Goal: Task Accomplishment & Management: Use online tool/utility

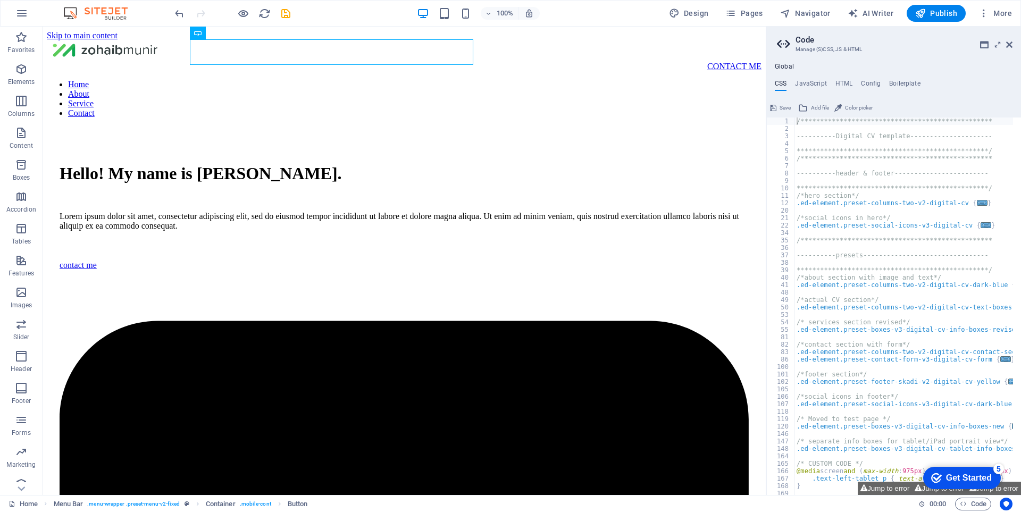
click at [878, 42] on h2 "Code" at bounding box center [903, 40] width 217 height 10
click at [1008, 44] on icon at bounding box center [1009, 44] width 6 height 9
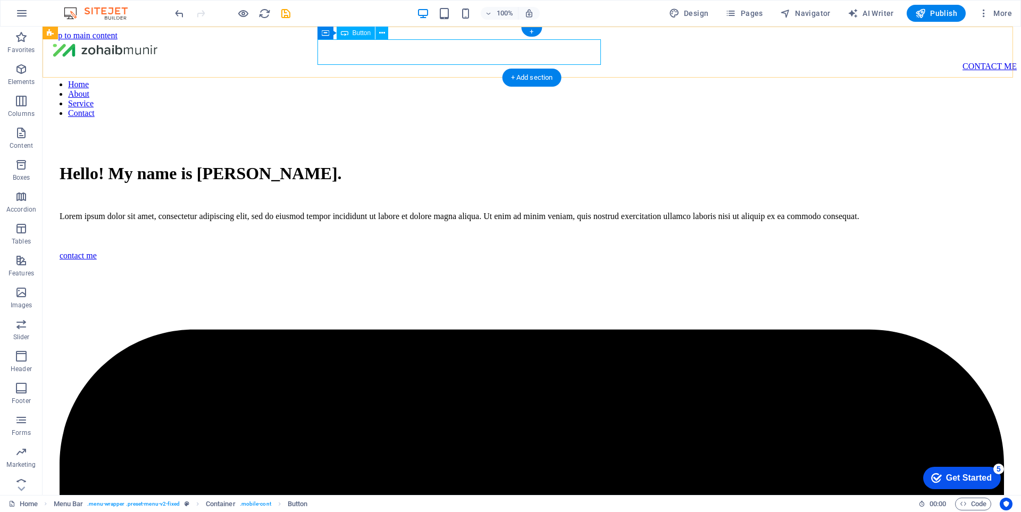
click at [544, 62] on div "CONTACT ME" at bounding box center [532, 67] width 970 height 10
click at [381, 37] on icon at bounding box center [382, 33] width 6 height 11
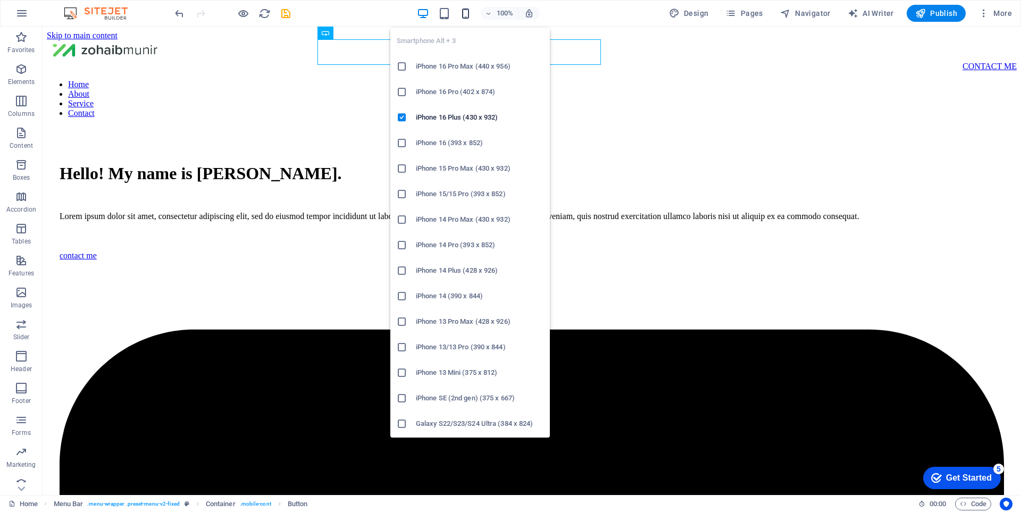
click at [468, 12] on icon "button" at bounding box center [465, 13] width 12 height 12
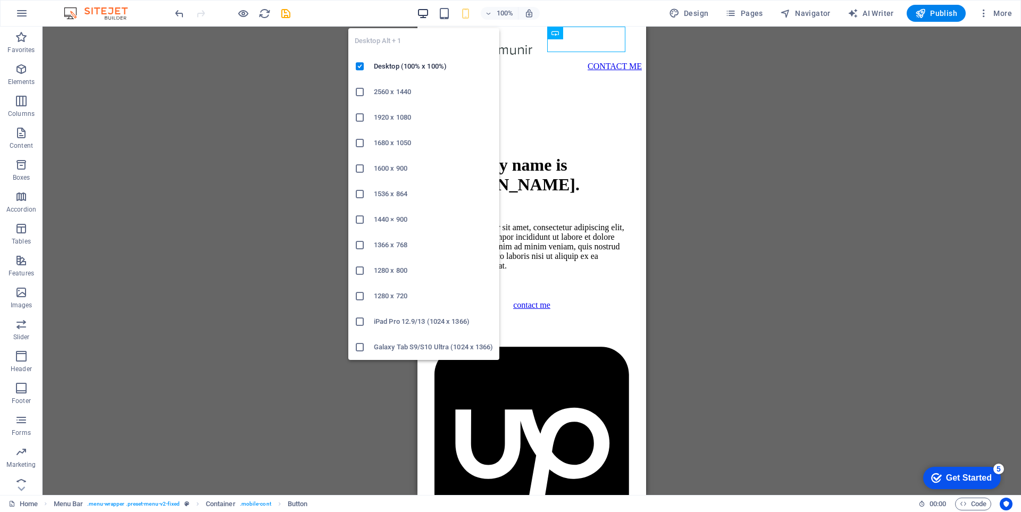
click at [426, 16] on icon "button" at bounding box center [423, 13] width 12 height 12
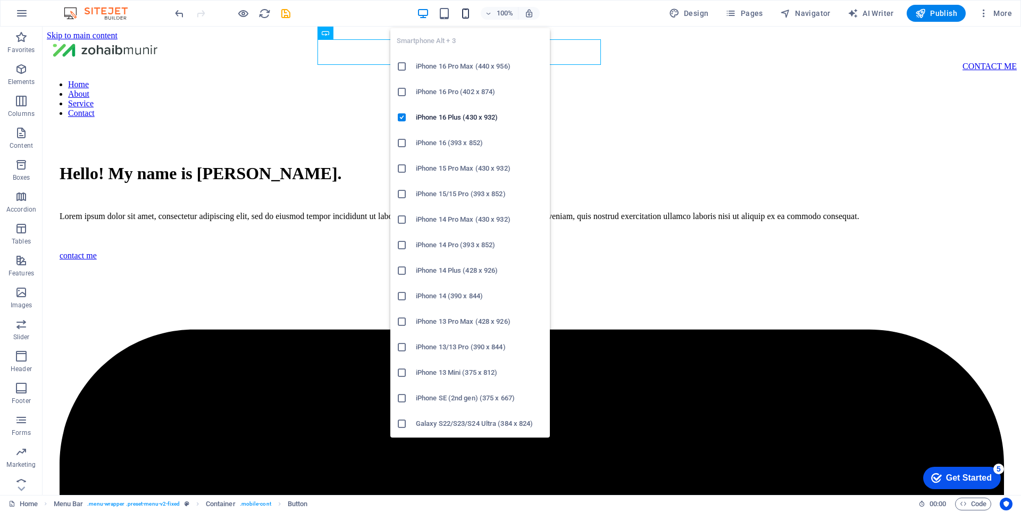
click at [466, 17] on icon "button" at bounding box center [465, 13] width 12 height 12
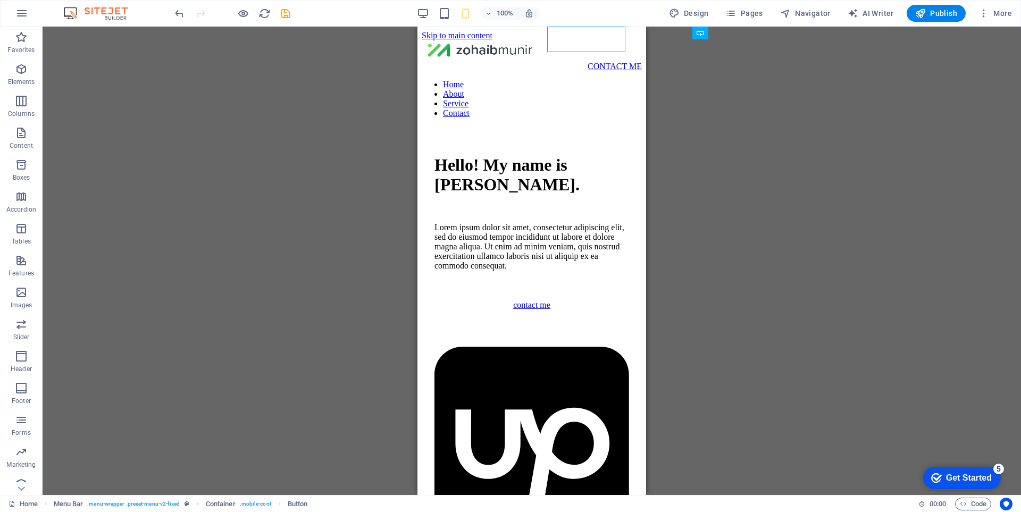
click at [744, 271] on div "Container H1 2 columns Container Container Image Container Menu Menu Bar Text S…" at bounding box center [532, 261] width 978 height 468
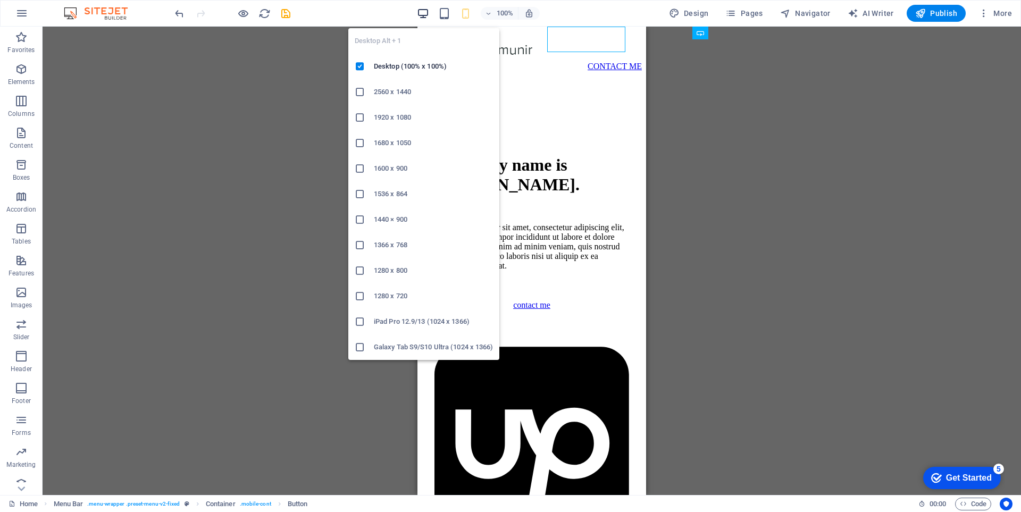
drag, startPoint x: 426, startPoint y: 14, endPoint x: 464, endPoint y: 43, distance: 47.4
click at [426, 14] on icon "button" at bounding box center [423, 13] width 12 height 12
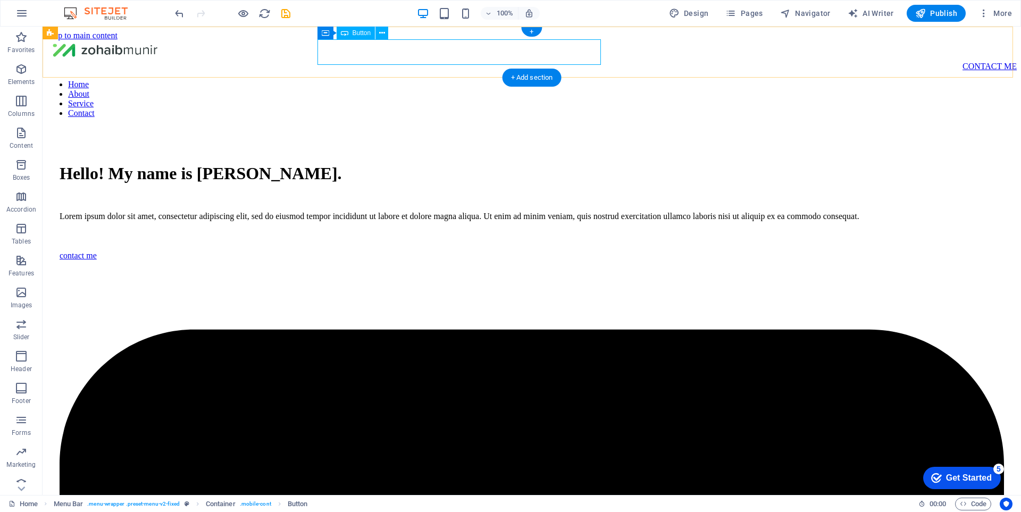
click at [560, 62] on div "CONTACT ME" at bounding box center [532, 67] width 970 height 10
click at [381, 38] on icon at bounding box center [382, 33] width 6 height 11
click at [384, 34] on icon at bounding box center [382, 33] width 6 height 11
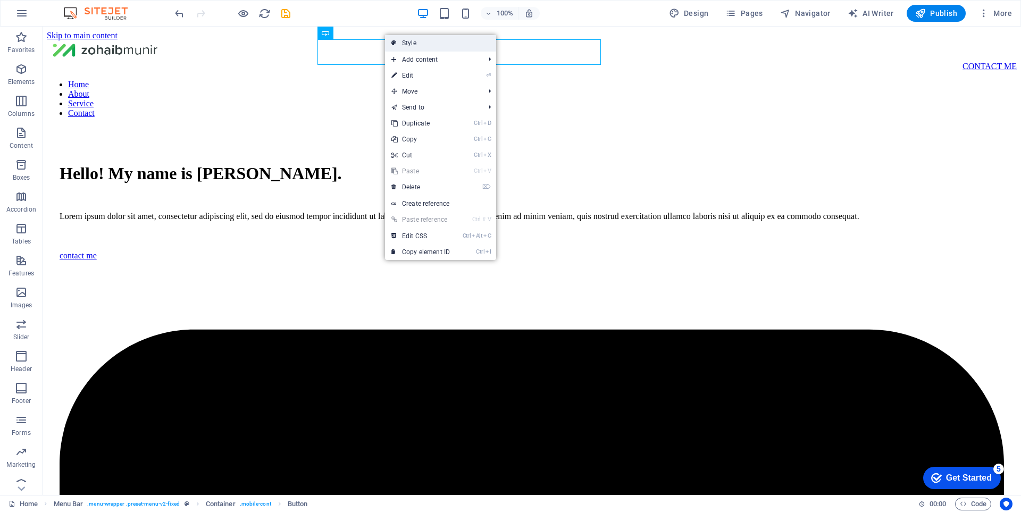
click at [406, 41] on link "Style" at bounding box center [440, 43] width 111 height 16
select select "rem"
select select "preset-menu-v2-fixed"
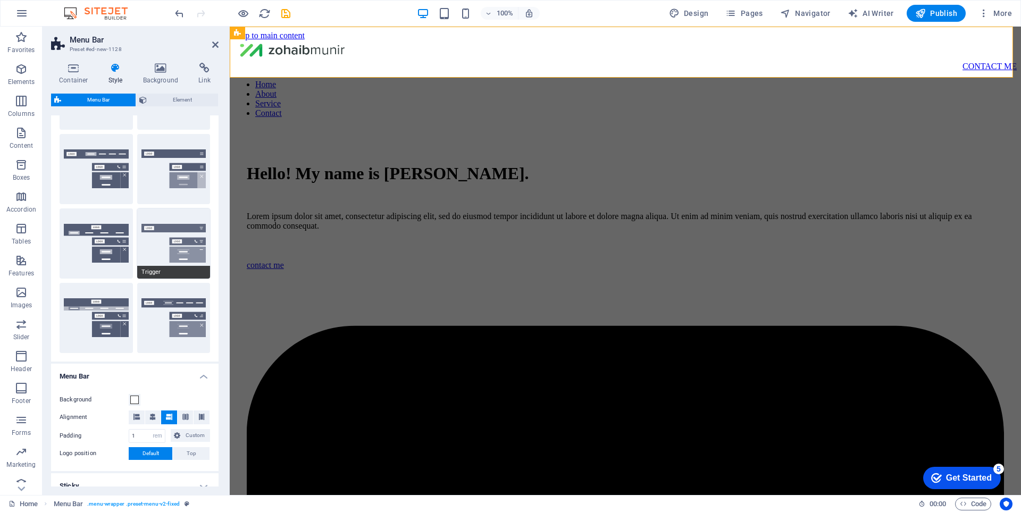
scroll to position [160, 0]
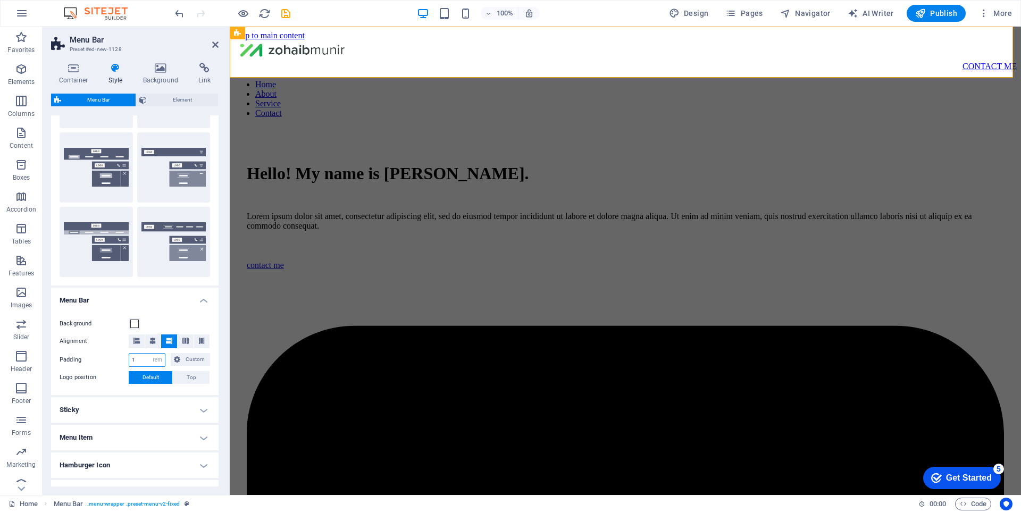
click at [137, 361] on input "1" at bounding box center [147, 360] width 36 height 13
click at [186, 358] on span "Custom" at bounding box center [194, 359] width 23 height 13
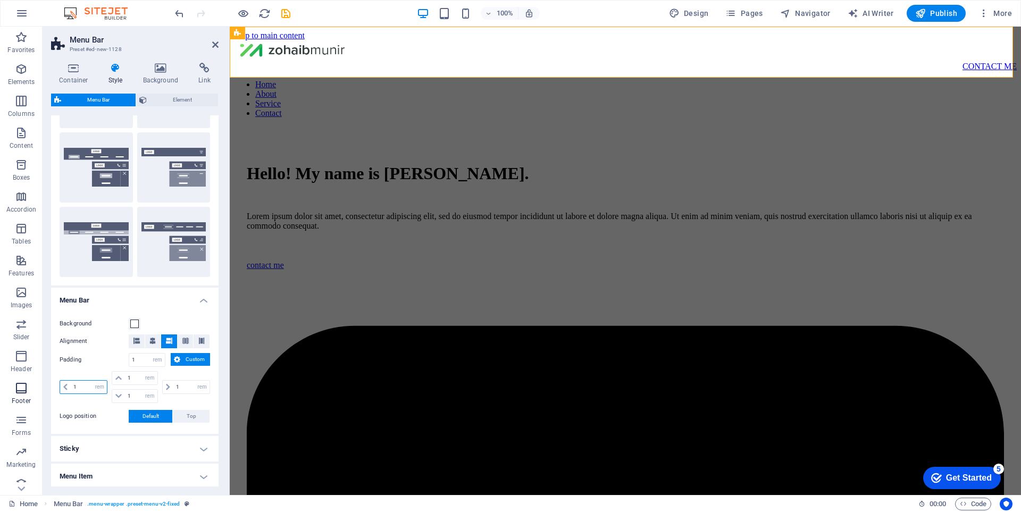
drag, startPoint x: 89, startPoint y: 387, endPoint x: 30, endPoint y: 390, distance: 58.6
click at [30, 390] on section "Favorites Elements Columns Content Boxes Accordion Tables Features Images Slide…" at bounding box center [510, 261] width 1021 height 468
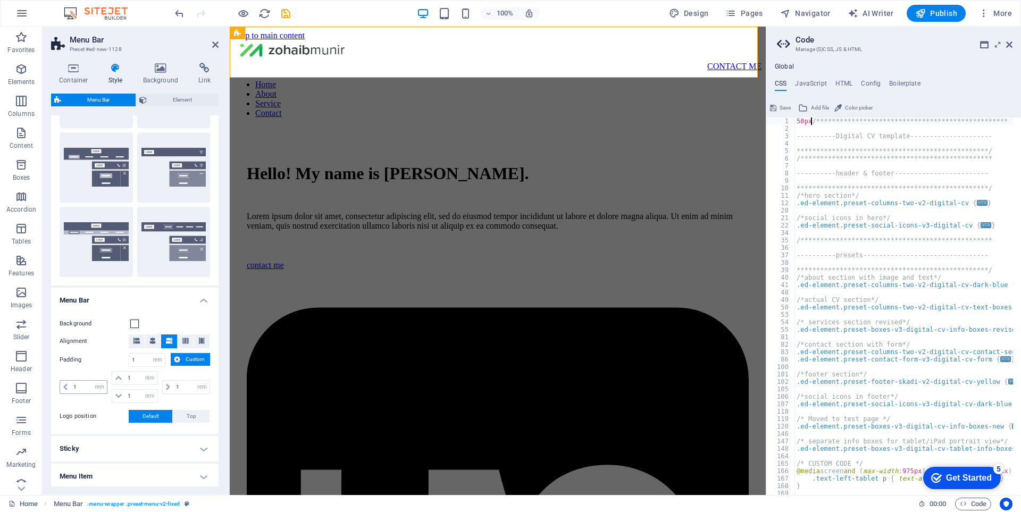
type textarea "**********"
click at [80, 389] on input "1" at bounding box center [89, 387] width 36 height 13
type input "5"
select select "DISABLED_OPTION_VALUE"
type textarea "**********"
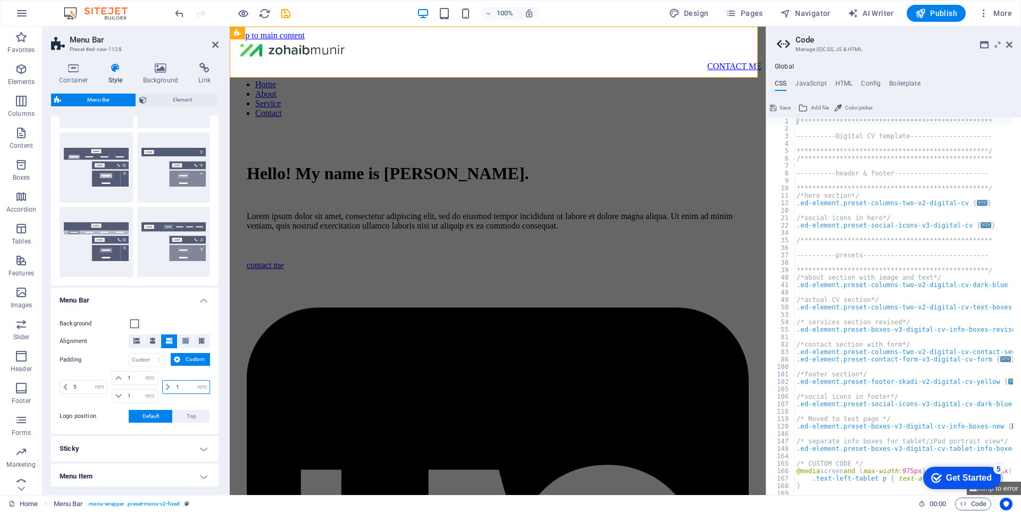
click at [185, 388] on input "1" at bounding box center [191, 387] width 36 height 13
type input "5"
click at [544, 62] on div "CONTACT ME" at bounding box center [497, 67] width 527 height 10
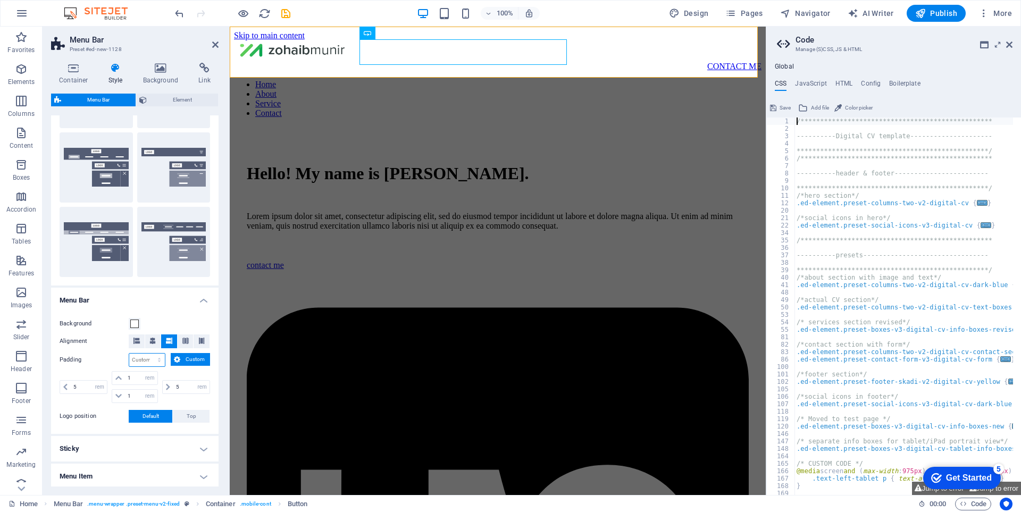
click at [153, 363] on select "px rem % vh vw Custom" at bounding box center [147, 360] width 36 height 13
select select "px"
click at [149, 354] on select "px rem % vh vw Custom" at bounding box center [147, 360] width 36 height 13
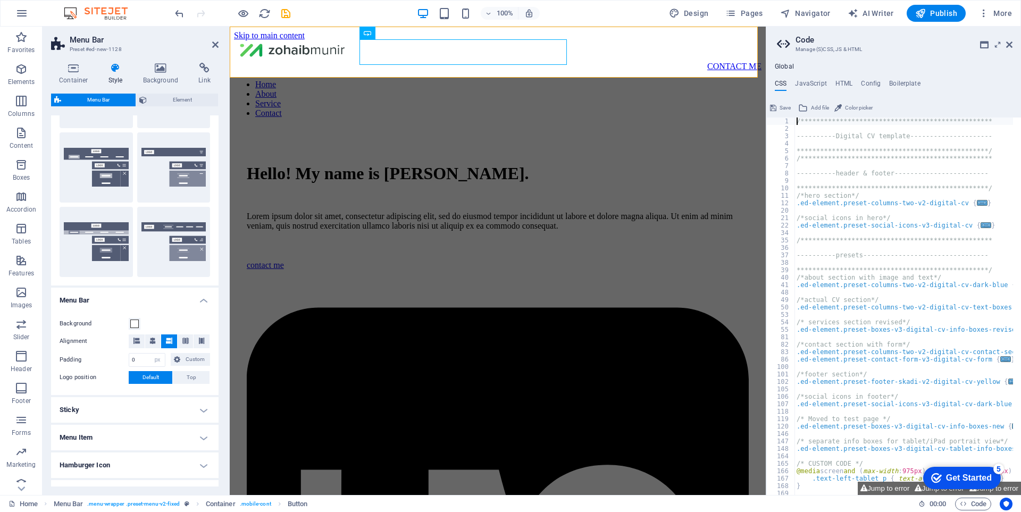
click at [166, 341] on icon at bounding box center [169, 341] width 6 height 6
click at [182, 339] on icon at bounding box center [185, 341] width 6 height 6
click at [201, 339] on icon at bounding box center [201, 341] width 6 height 6
click at [171, 342] on button at bounding box center [169, 341] width 16 height 14
click at [139, 326] on button "Background" at bounding box center [135, 324] width 12 height 12
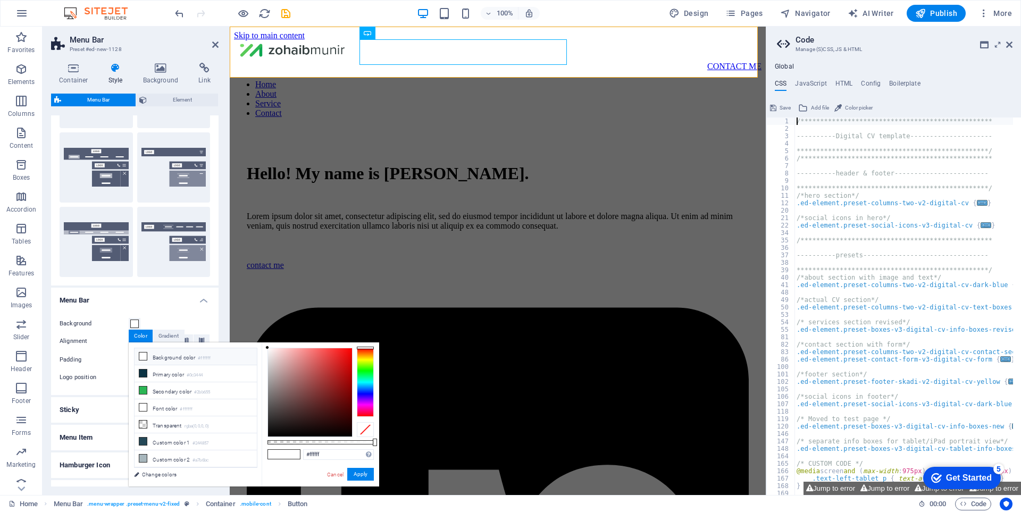
click at [86, 372] on label "Logo position" at bounding box center [94, 377] width 69 height 13
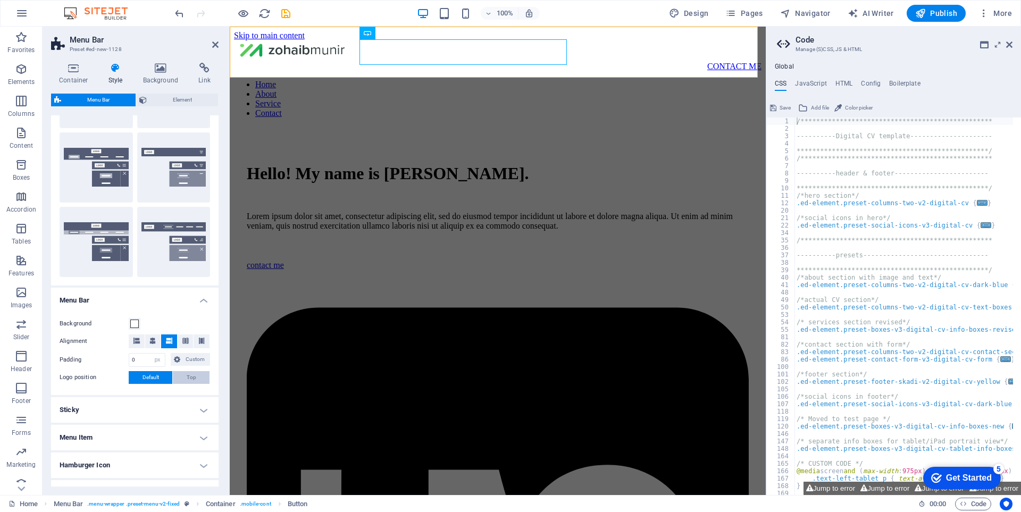
click at [191, 377] on span "Top" at bounding box center [192, 377] width 10 height 13
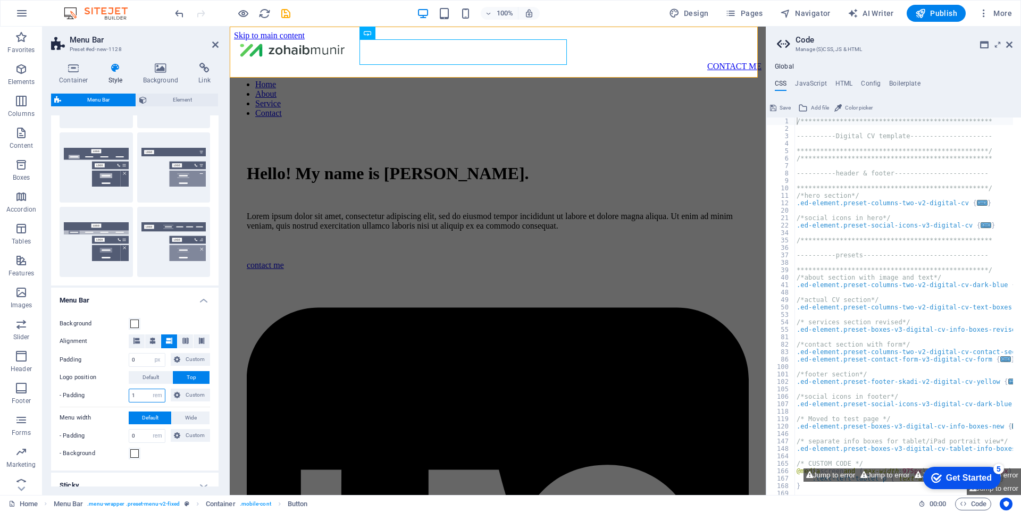
drag, startPoint x: 142, startPoint y: 395, endPoint x: 81, endPoint y: 400, distance: 60.8
click at [81, 400] on div "- Padding 1 px rem % vh vw Custom Custom" at bounding box center [135, 396] width 150 height 14
drag, startPoint x: 148, startPoint y: 399, endPoint x: 132, endPoint y: 397, distance: 16.0
click at [133, 398] on input "100" at bounding box center [147, 395] width 36 height 13
type input "1"
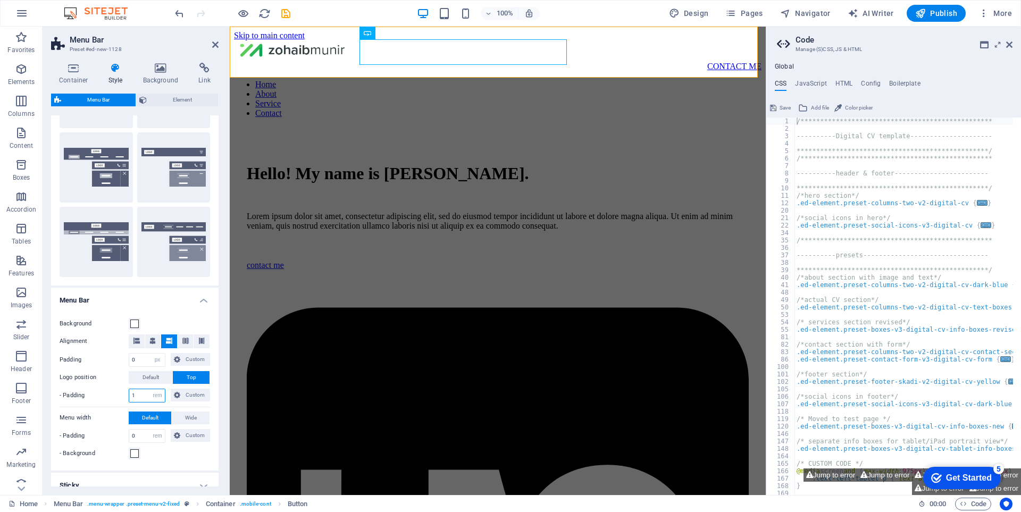
type input "1"
click at [204, 299] on h4 "Menu Bar" at bounding box center [134, 297] width 167 height 19
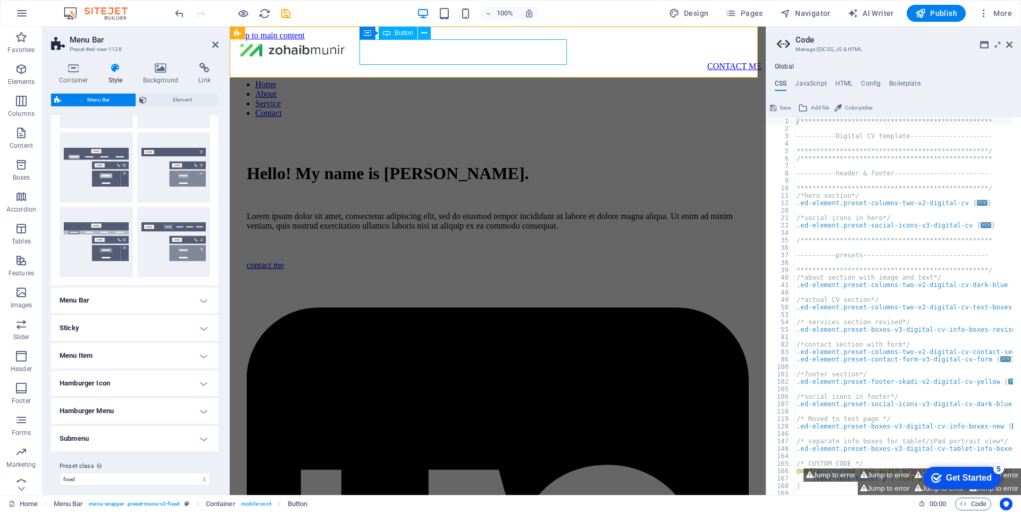
click at [507, 62] on div "CONTACT ME" at bounding box center [497, 67] width 527 height 10
click at [424, 35] on icon at bounding box center [424, 33] width 6 height 11
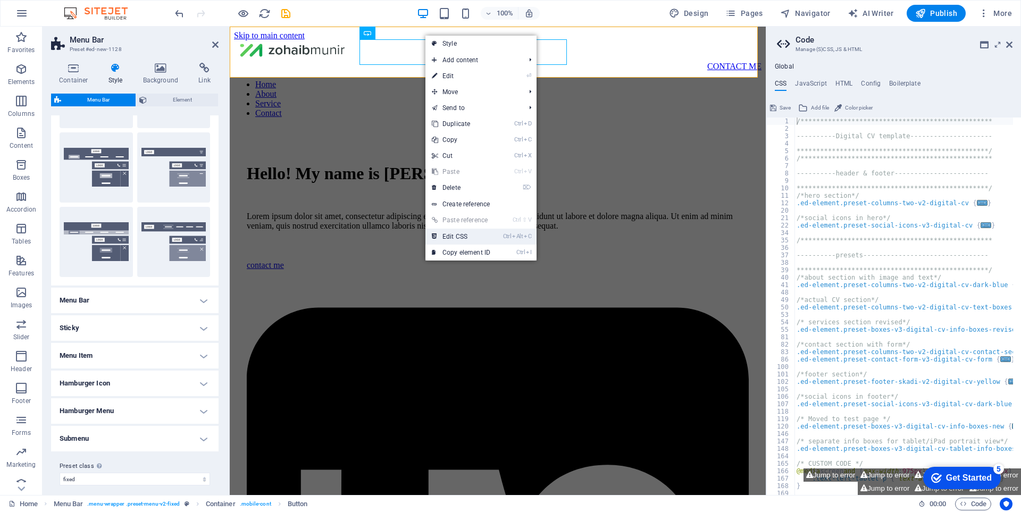
click at [481, 242] on link "Ctrl Alt C Edit CSS" at bounding box center [460, 237] width 71 height 16
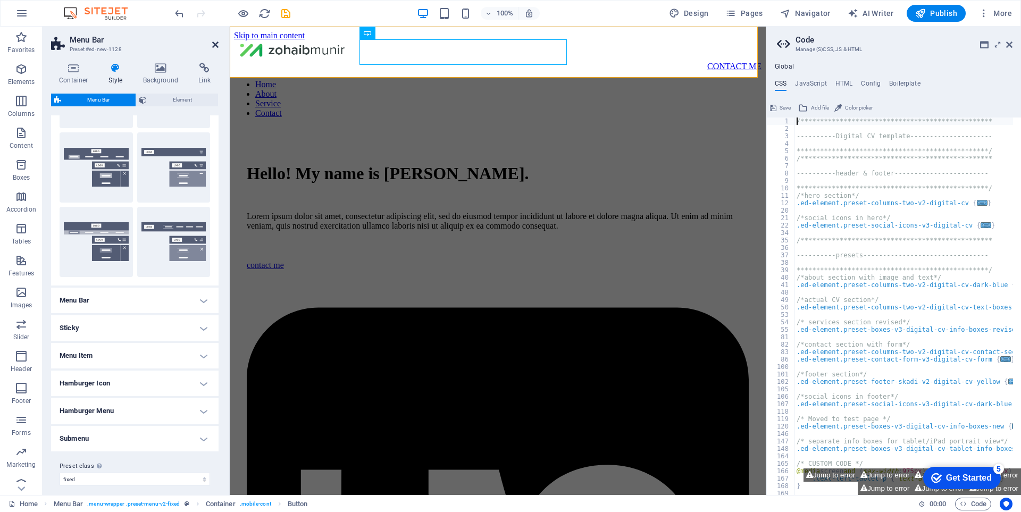
click at [214, 47] on icon at bounding box center [215, 44] width 6 height 9
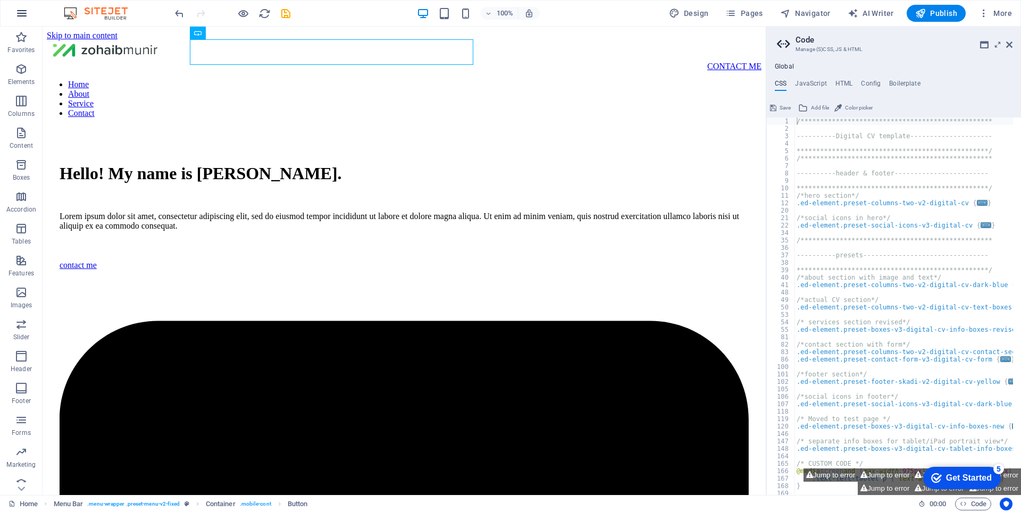
click at [21, 20] on button "button" at bounding box center [22, 14] width 26 height 26
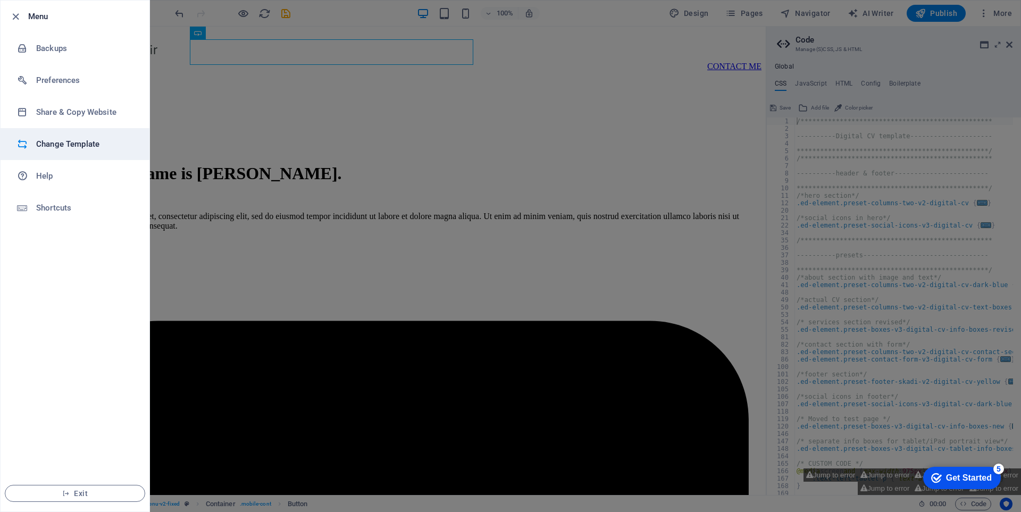
click at [87, 154] on li "Change Template" at bounding box center [75, 144] width 149 height 32
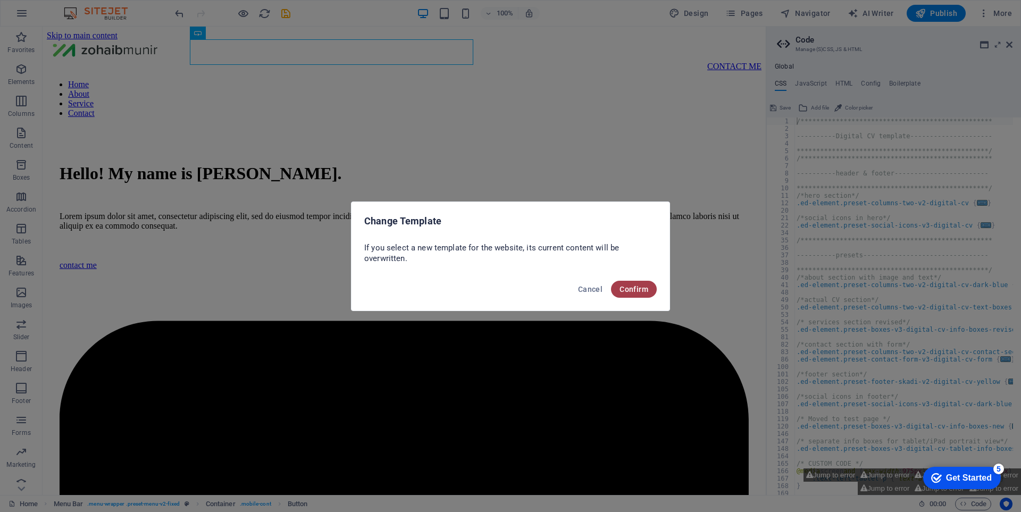
click at [651, 288] on button "Confirm" at bounding box center [634, 289] width 46 height 17
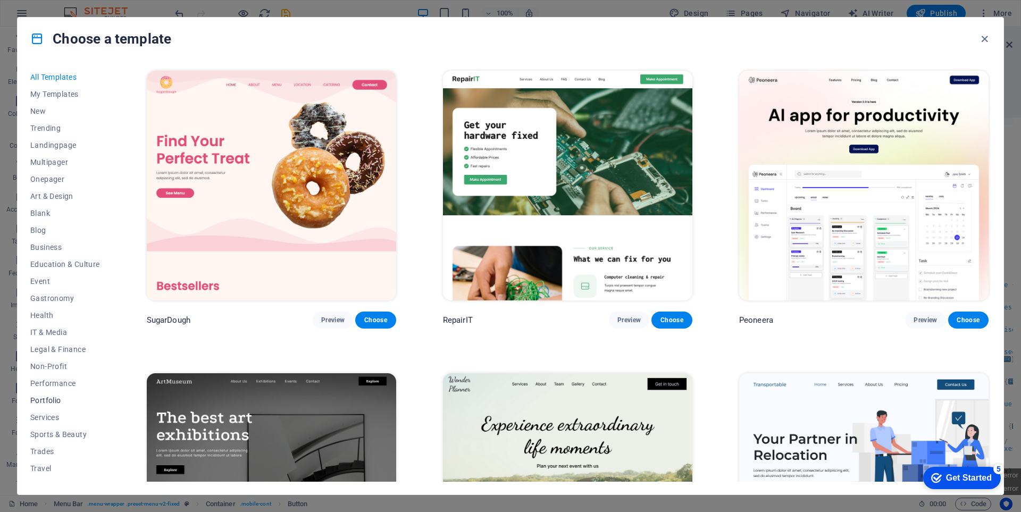
click at [57, 405] on button "Portfolio" at bounding box center [65, 400] width 70 height 17
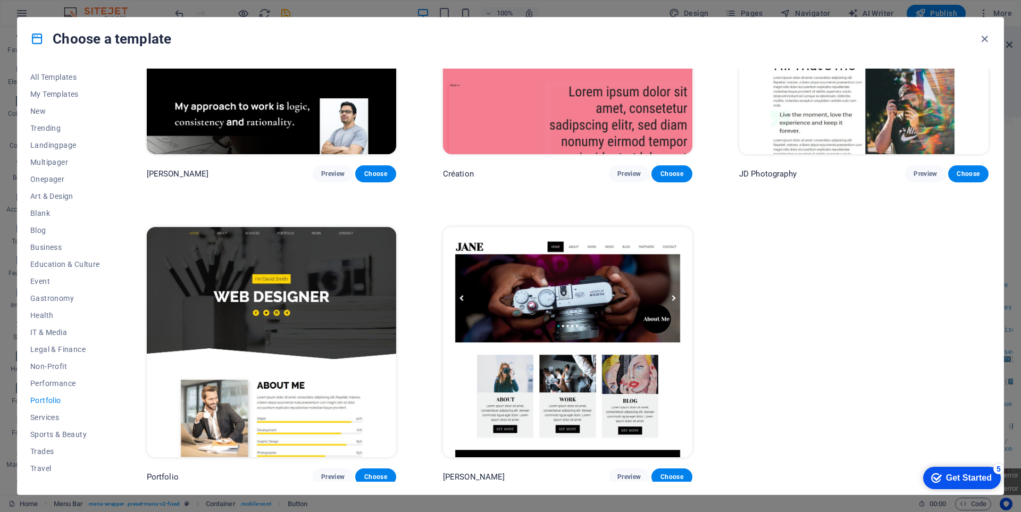
scroll to position [289, 0]
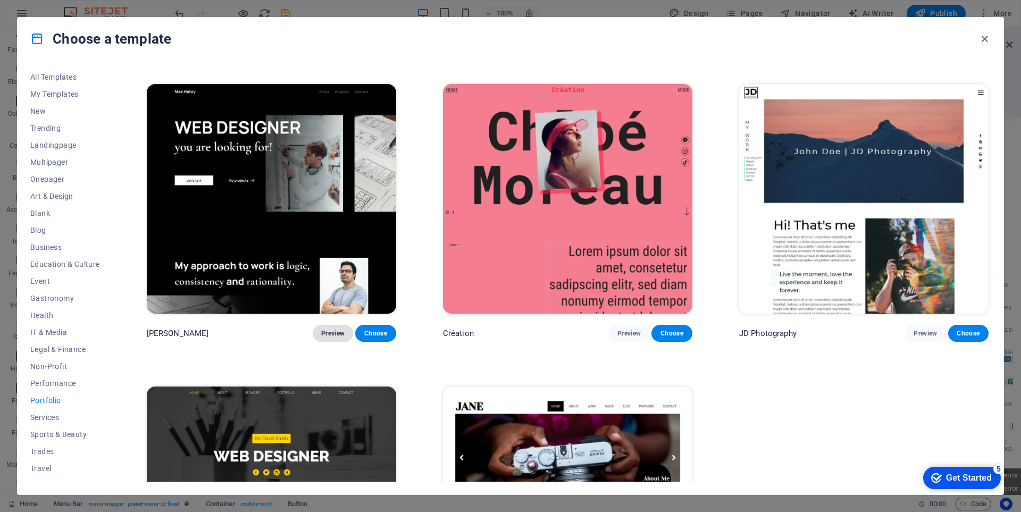
click at [331, 330] on span "Preview" at bounding box center [332, 333] width 23 height 9
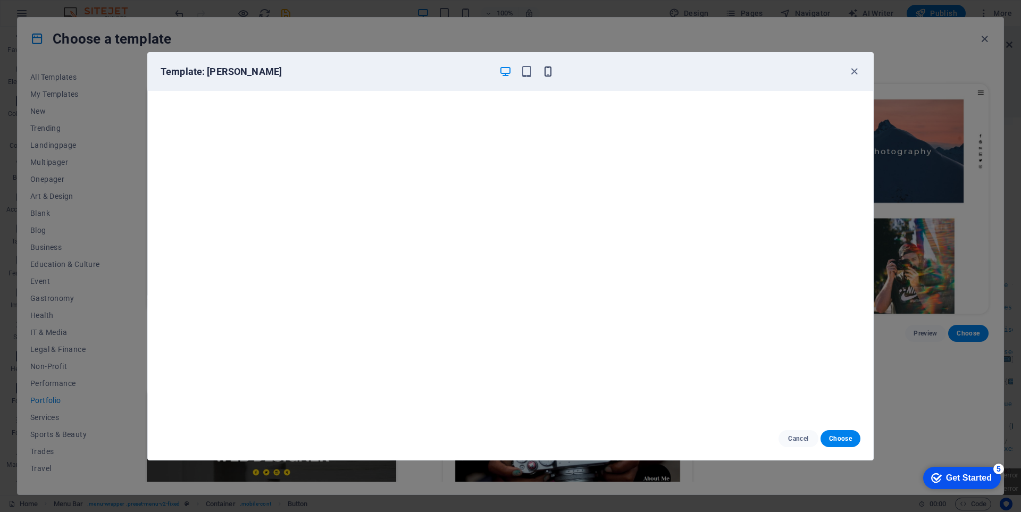
click at [549, 72] on icon "button" at bounding box center [548, 71] width 12 height 12
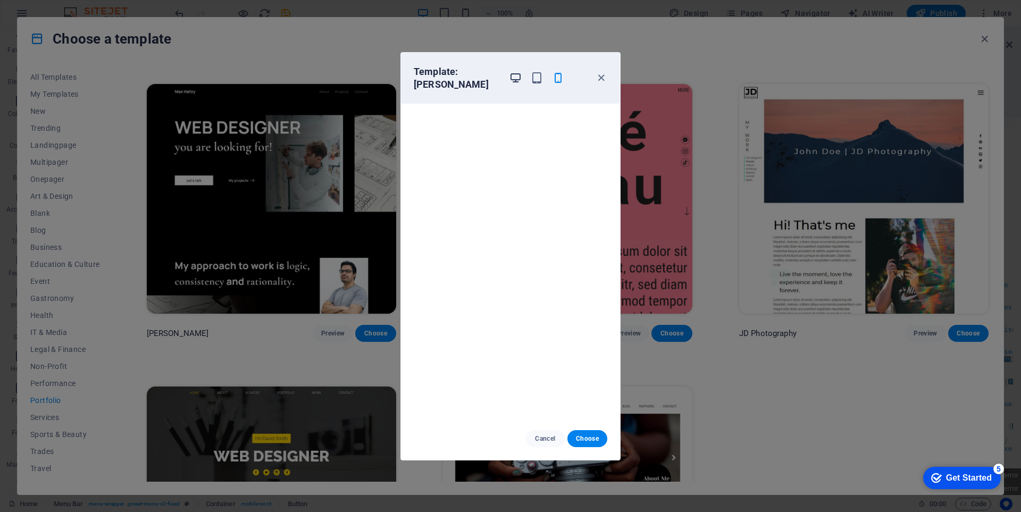
click at [512, 79] on icon "button" at bounding box center [515, 78] width 12 height 12
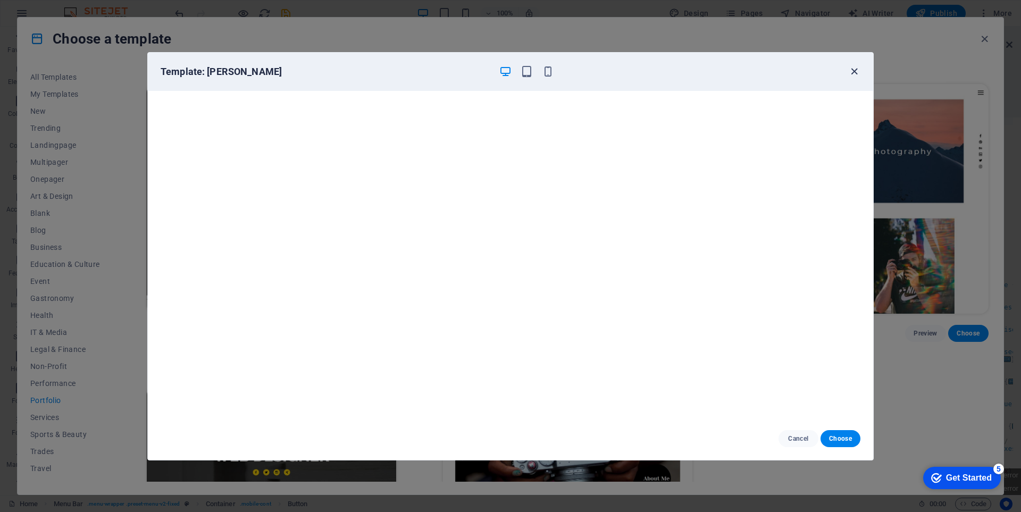
click at [857, 69] on icon "button" at bounding box center [854, 71] width 12 height 12
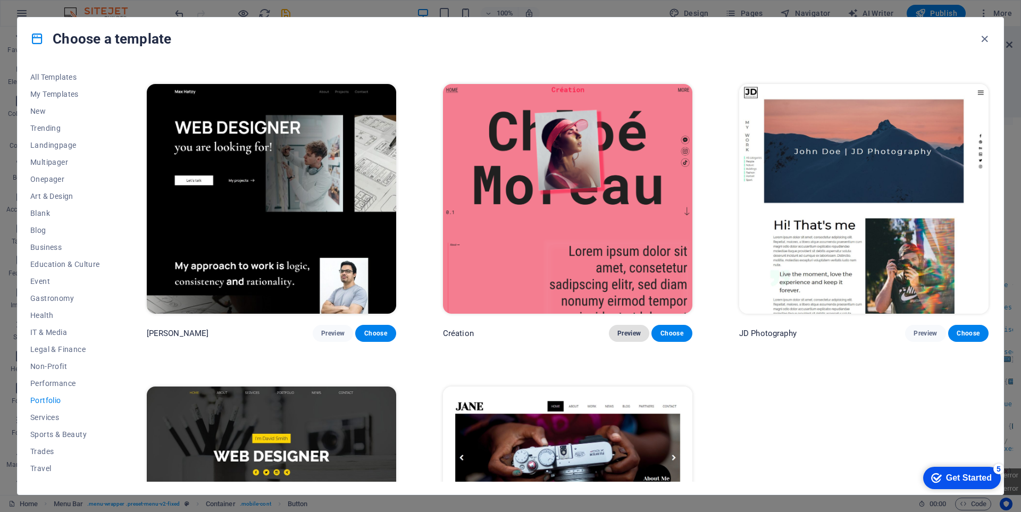
click at [632, 329] on span "Preview" at bounding box center [628, 333] width 23 height 9
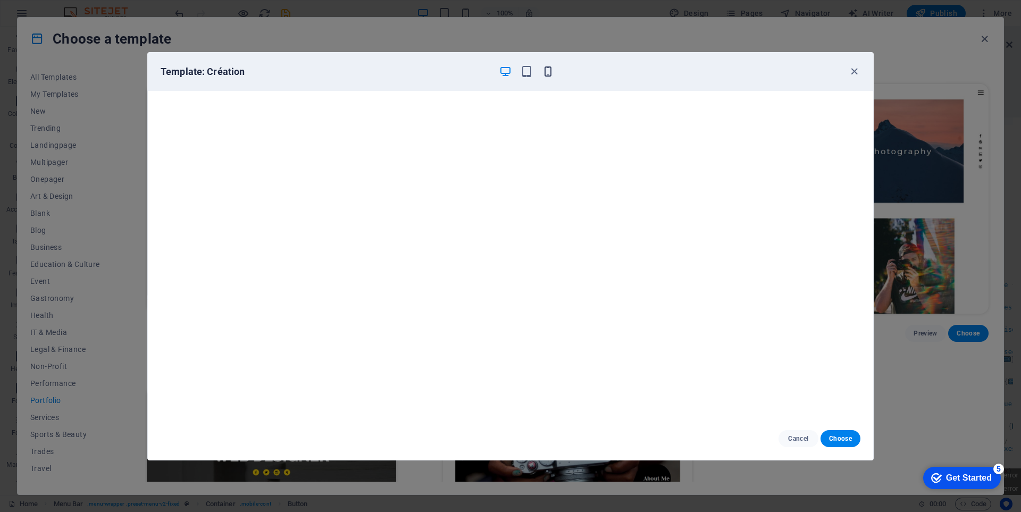
click at [553, 71] on icon "button" at bounding box center [548, 71] width 12 height 12
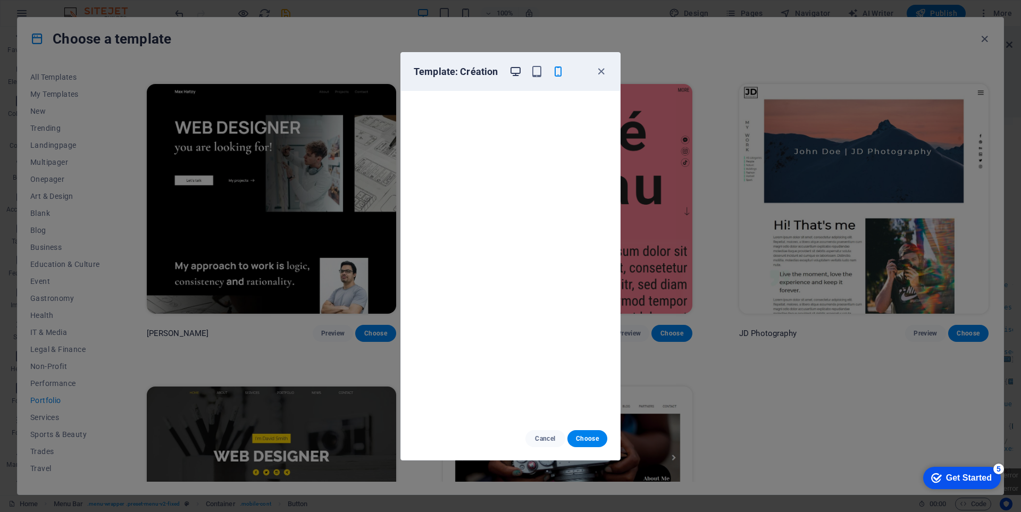
click at [510, 68] on icon "button" at bounding box center [515, 71] width 12 height 12
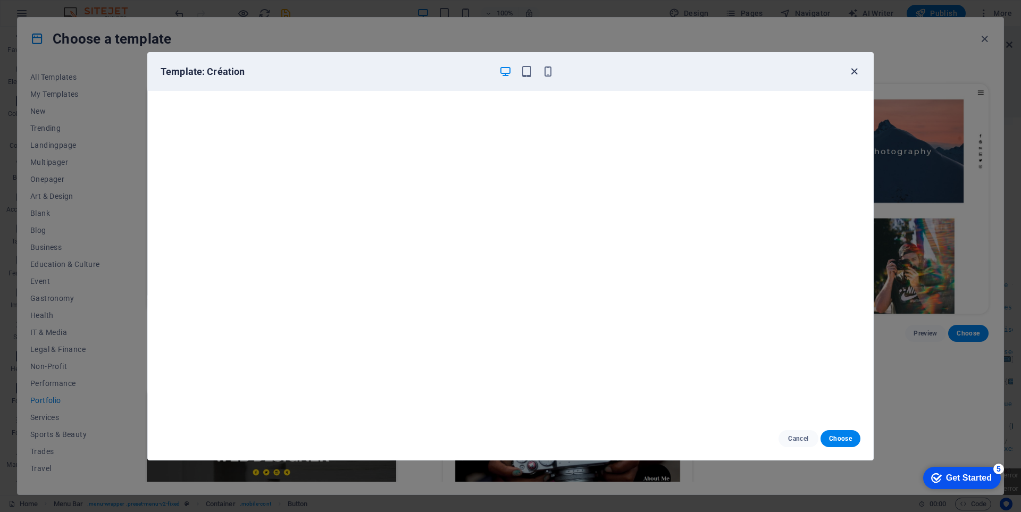
click at [852, 68] on icon "button" at bounding box center [854, 71] width 12 height 12
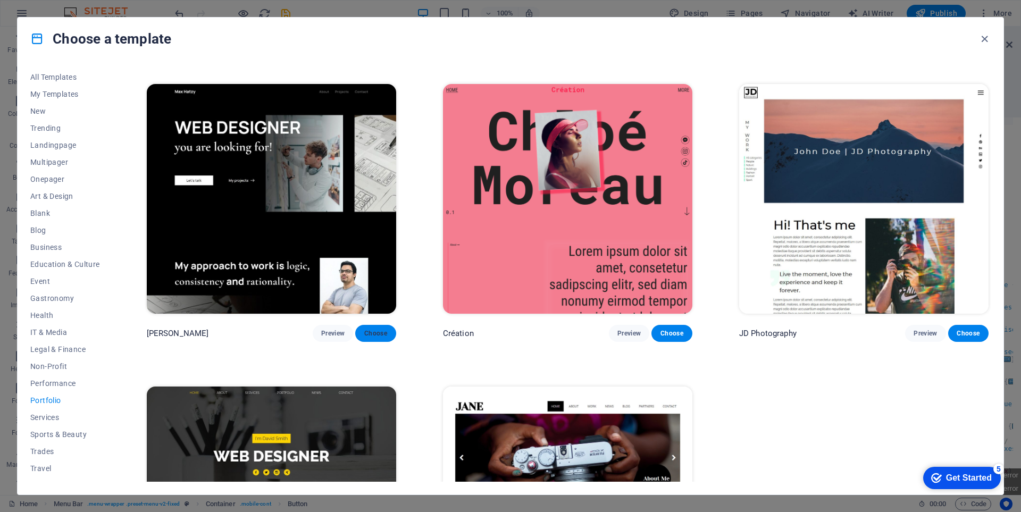
click at [377, 333] on span "Choose" at bounding box center [375, 333] width 23 height 9
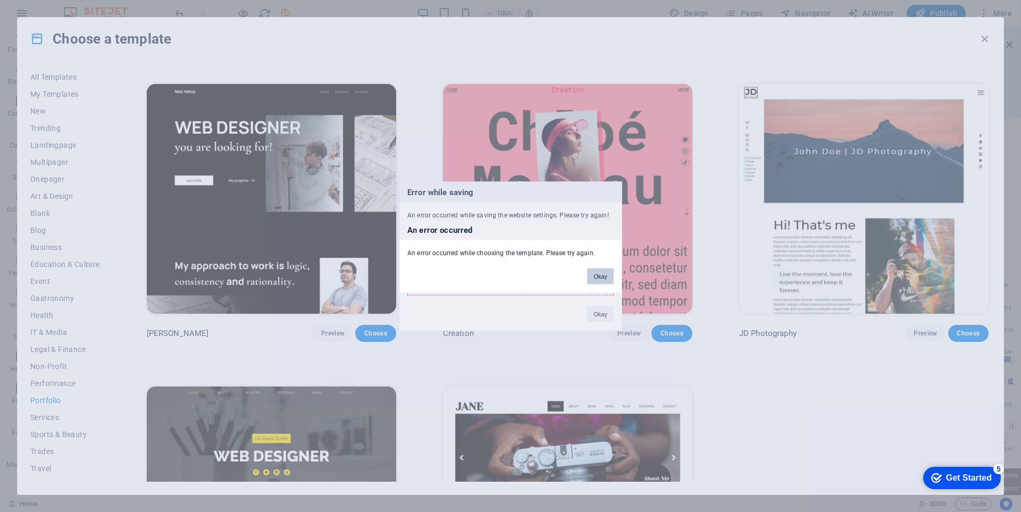
click at [603, 281] on button "Okay" at bounding box center [600, 276] width 27 height 16
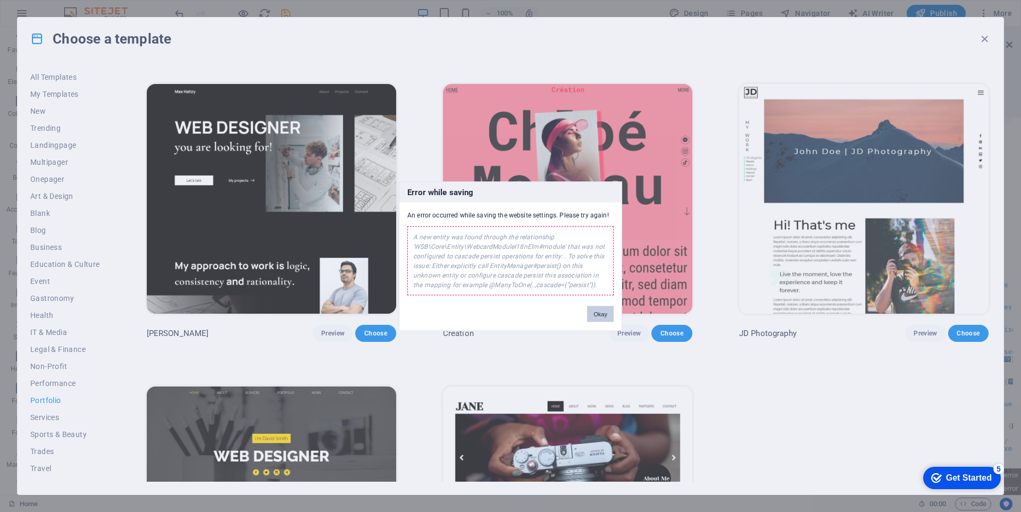
click at [607, 317] on button "Okay" at bounding box center [600, 314] width 27 height 16
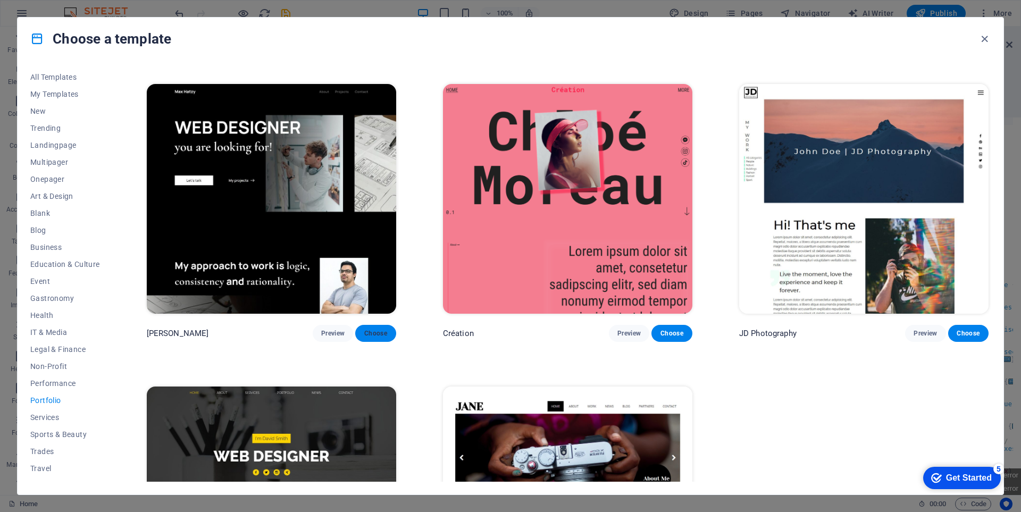
click at [379, 330] on span "Choose" at bounding box center [375, 333] width 23 height 9
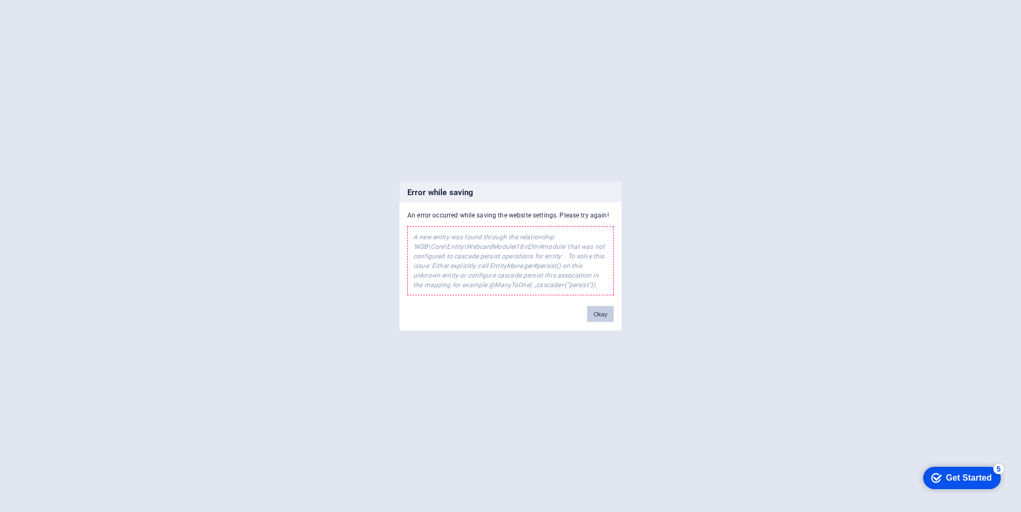
click at [610, 320] on button "Okay" at bounding box center [600, 314] width 27 height 16
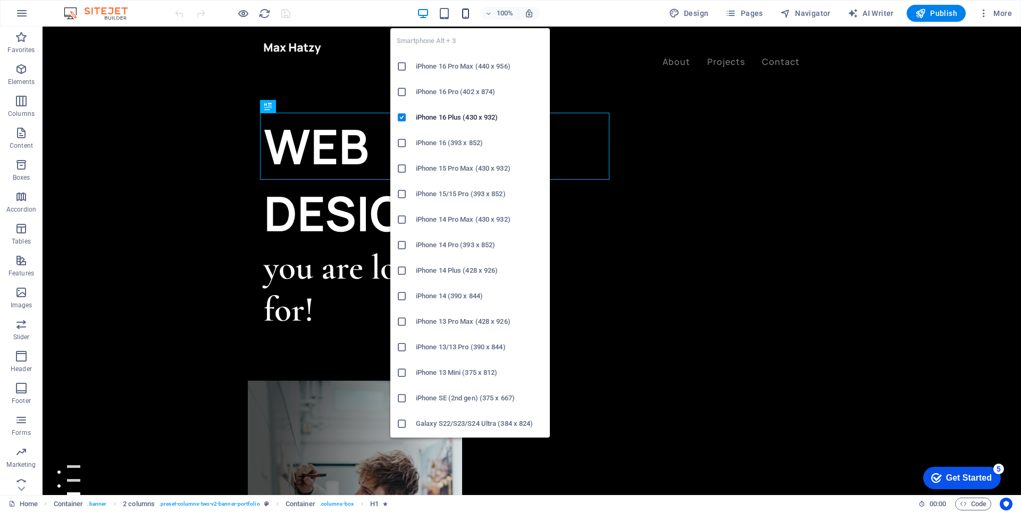
click at [462, 10] on icon "button" at bounding box center [465, 13] width 12 height 12
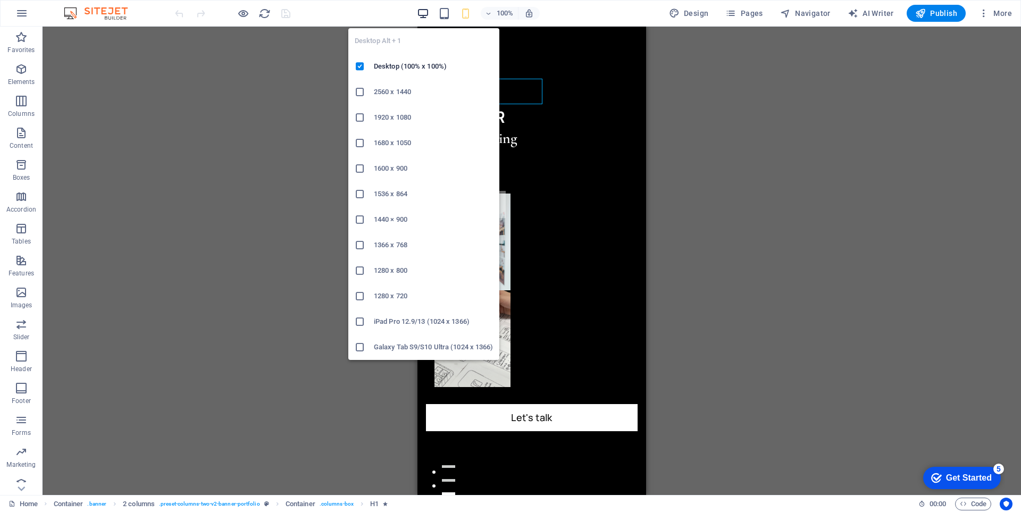
click at [428, 18] on icon "button" at bounding box center [423, 13] width 12 height 12
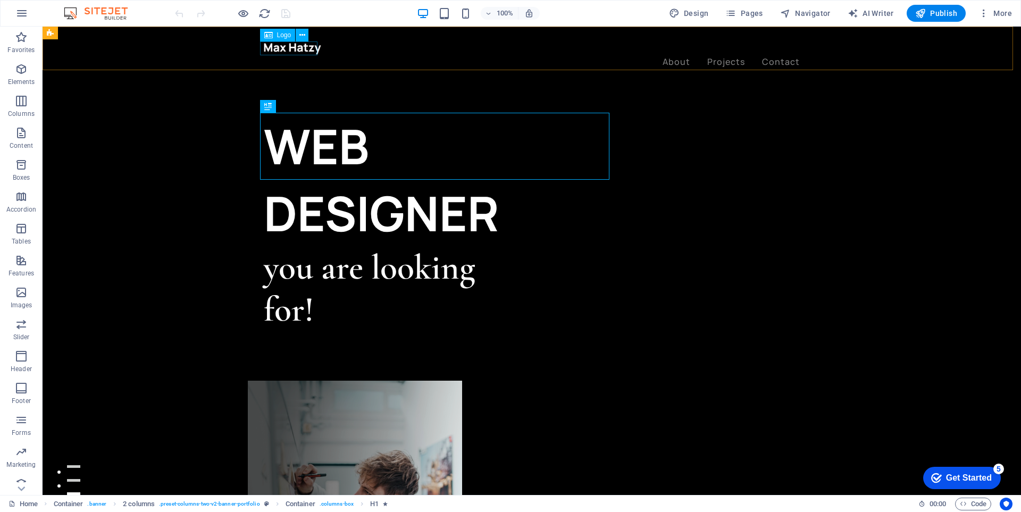
click at [298, 47] on div at bounding box center [532, 48] width 536 height 14
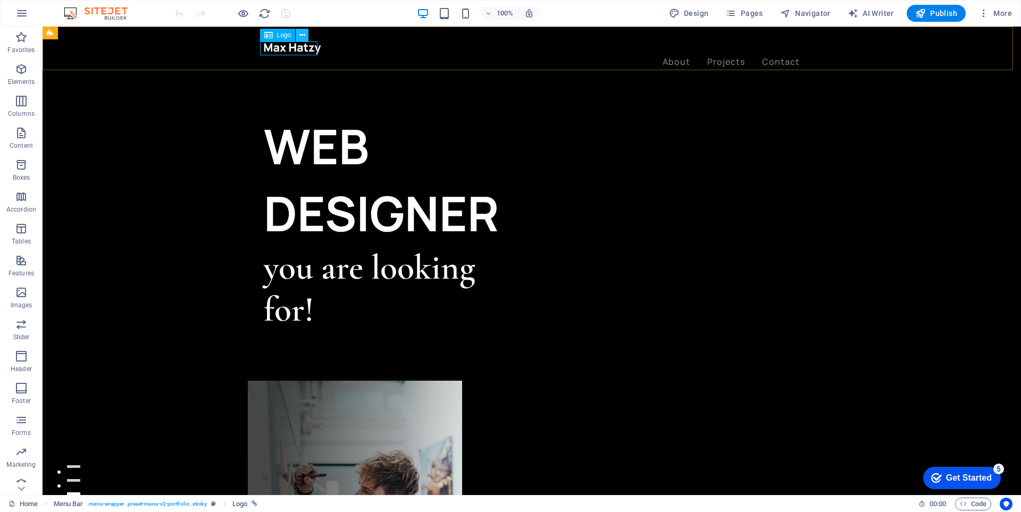
click at [303, 37] on icon at bounding box center [302, 35] width 6 height 11
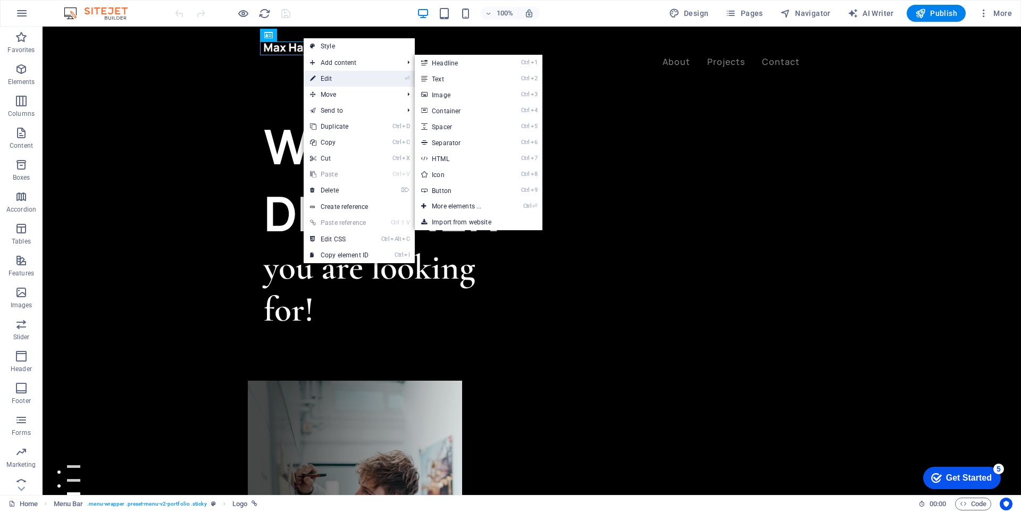
click at [345, 77] on link "⏎ Edit" at bounding box center [339, 79] width 71 height 16
select select "px"
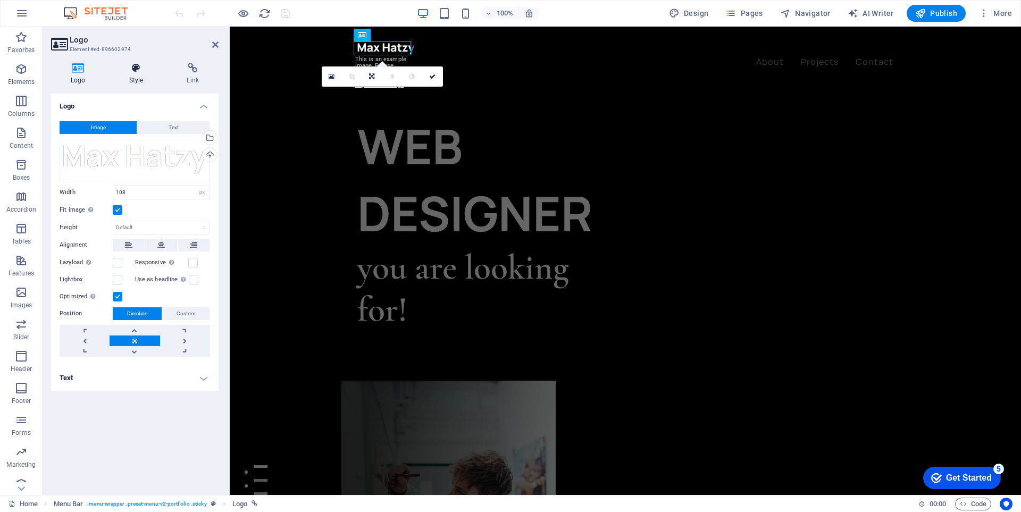
click at [140, 75] on h4 "Style" at bounding box center [139, 74] width 58 height 22
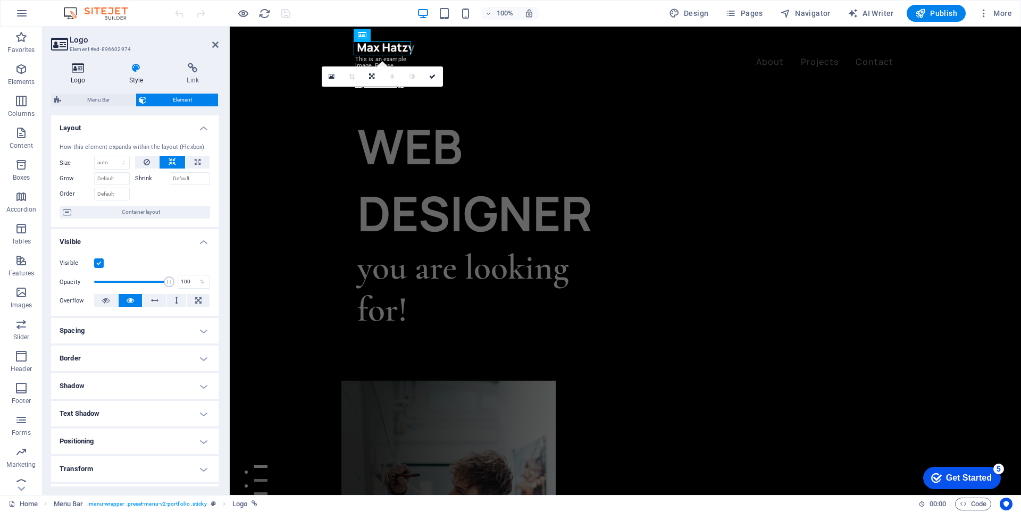
click at [84, 70] on icon at bounding box center [78, 68] width 54 height 11
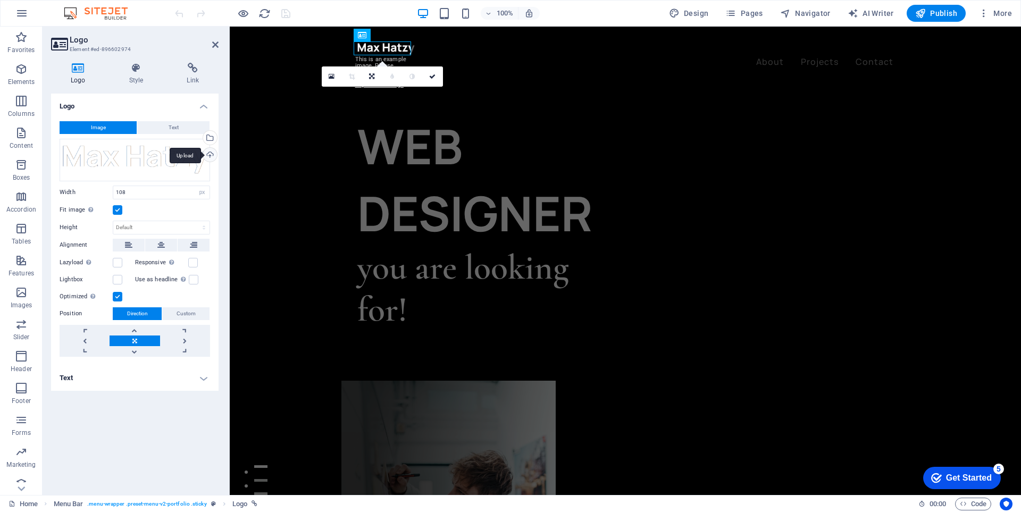
click at [212, 155] on div "Upload" at bounding box center [209, 156] width 16 height 16
click at [214, 138] on div "Select files from the file manager, stock photos, or upload file(s)" at bounding box center [209, 139] width 16 height 16
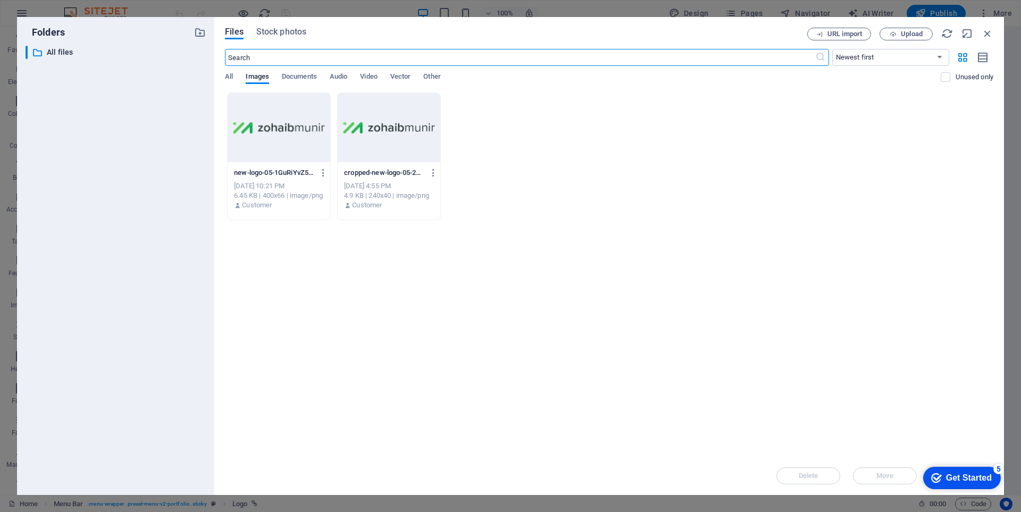
click at [275, 129] on div at bounding box center [279, 127] width 103 height 69
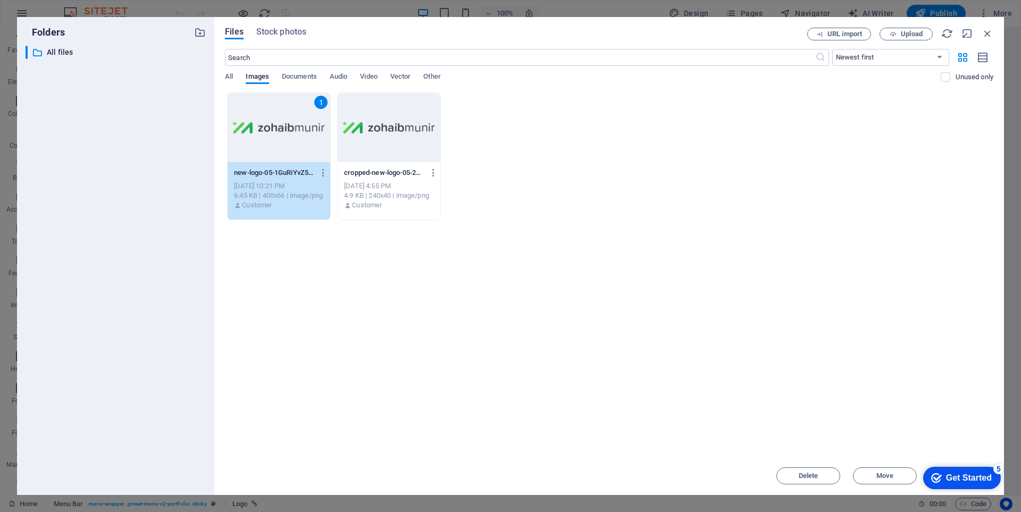
click at [275, 129] on div "1" at bounding box center [279, 127] width 103 height 69
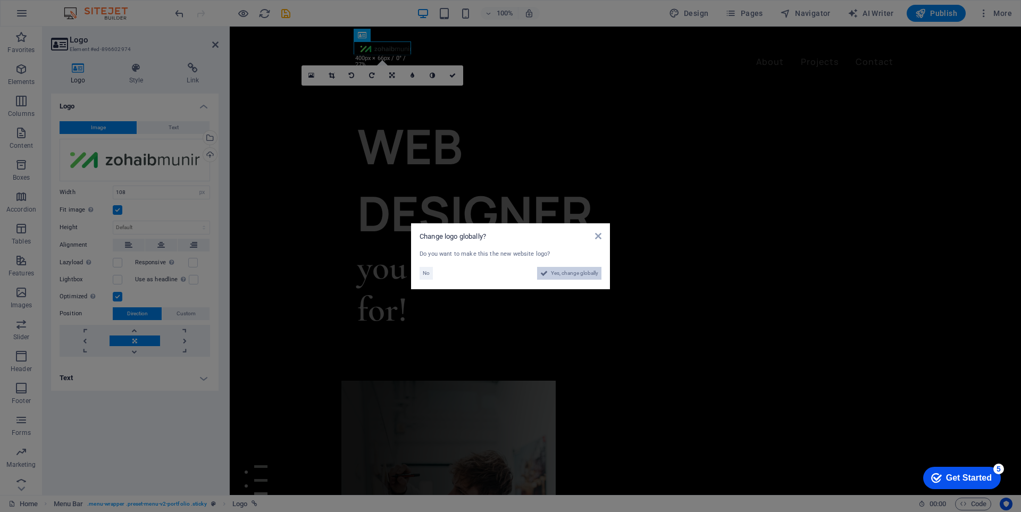
click at [590, 275] on span "Yes, change globally" at bounding box center [574, 273] width 47 height 13
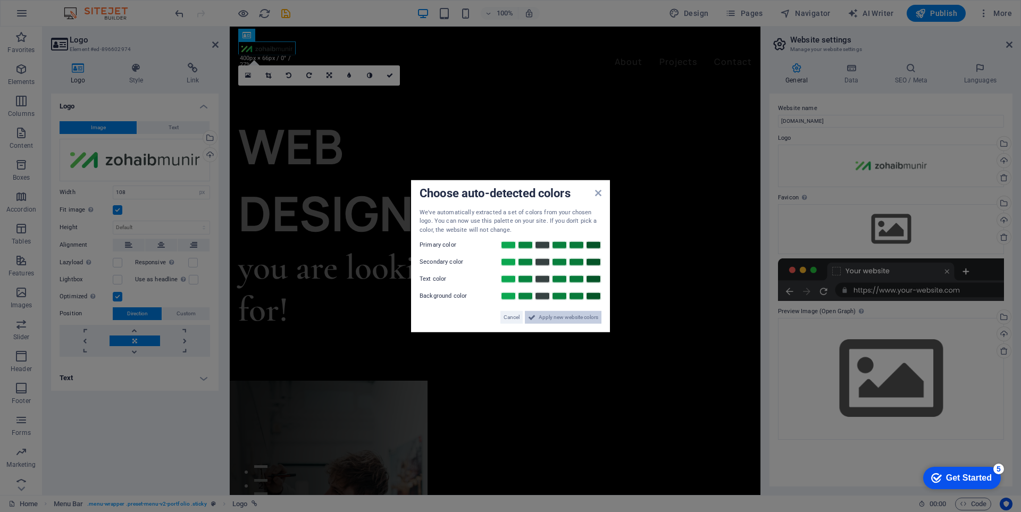
click at [569, 317] on span "Apply new website colors" at bounding box center [569, 317] width 60 height 13
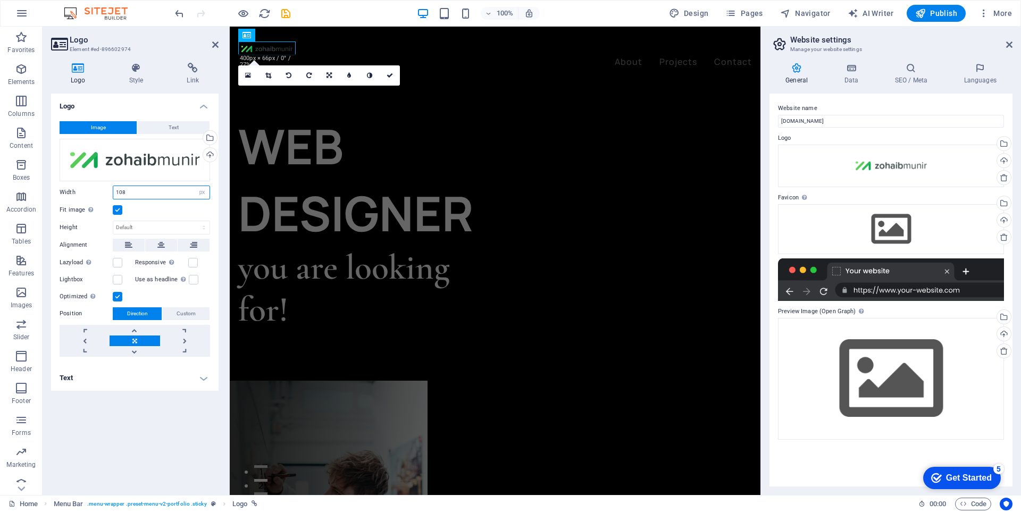
drag, startPoint x: 133, startPoint y: 190, endPoint x: 80, endPoint y: 191, distance: 53.7
click at [80, 191] on div "Width 108 Default auto px rem % em vh vw" at bounding box center [135, 193] width 150 height 14
type input "220"
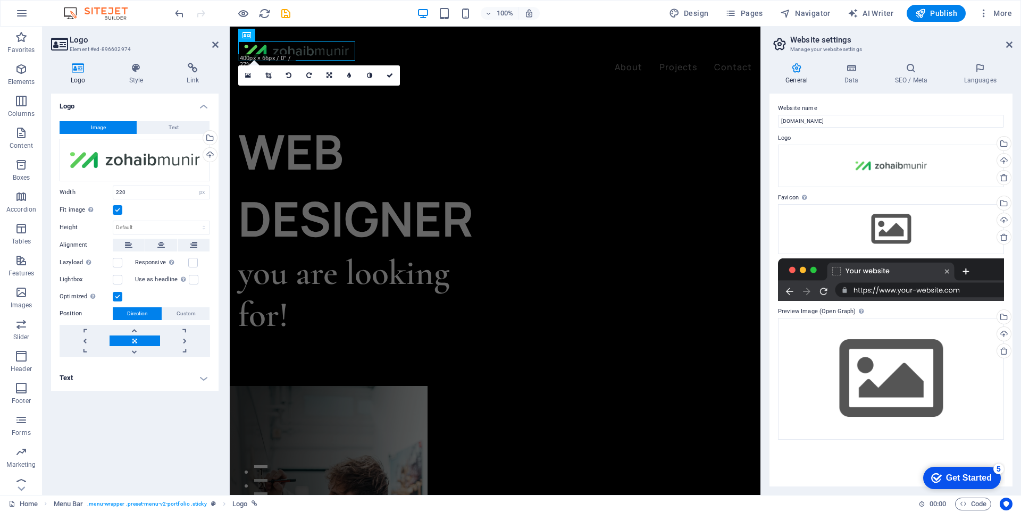
click at [161, 416] on div "Logo Image Text Drag files here, click to choose files or select files from Fil…" at bounding box center [134, 290] width 167 height 393
drag, startPoint x: 218, startPoint y: 42, endPoint x: 258, endPoint y: 148, distance: 113.8
click at [218, 42] on icon at bounding box center [215, 44] width 6 height 9
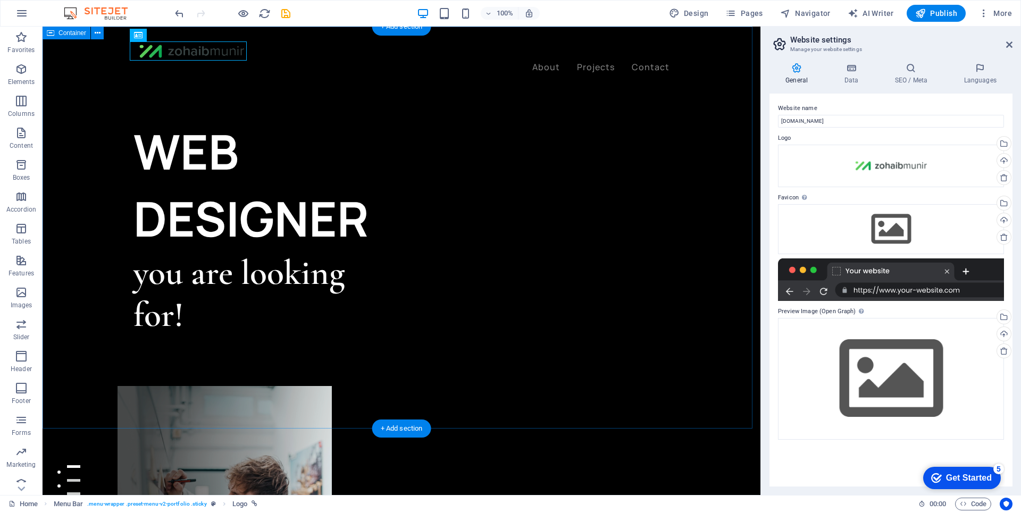
click at [84, 78] on div "WEB DESIGNER you are looking for! Let’s talk My projects" at bounding box center [402, 496] width 718 height 938
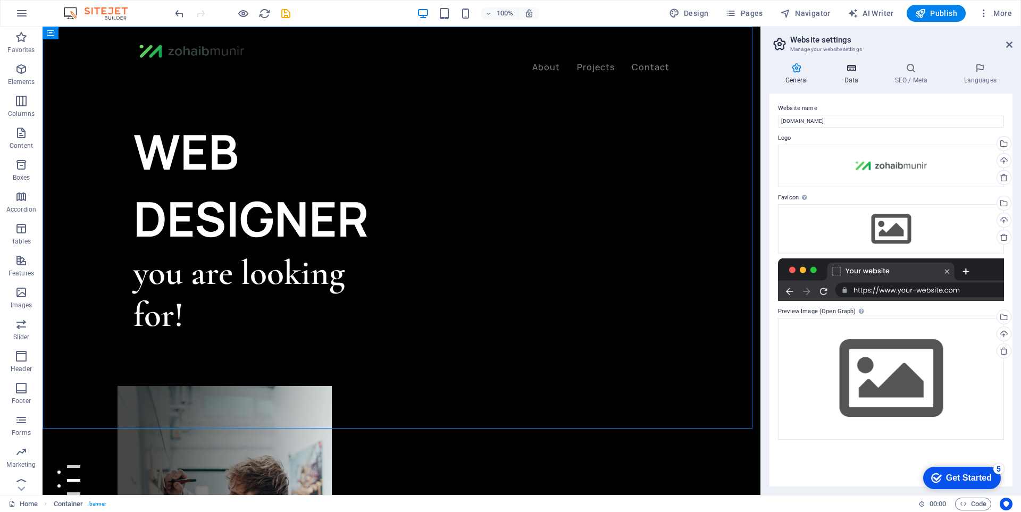
click at [843, 66] on icon at bounding box center [851, 68] width 46 height 11
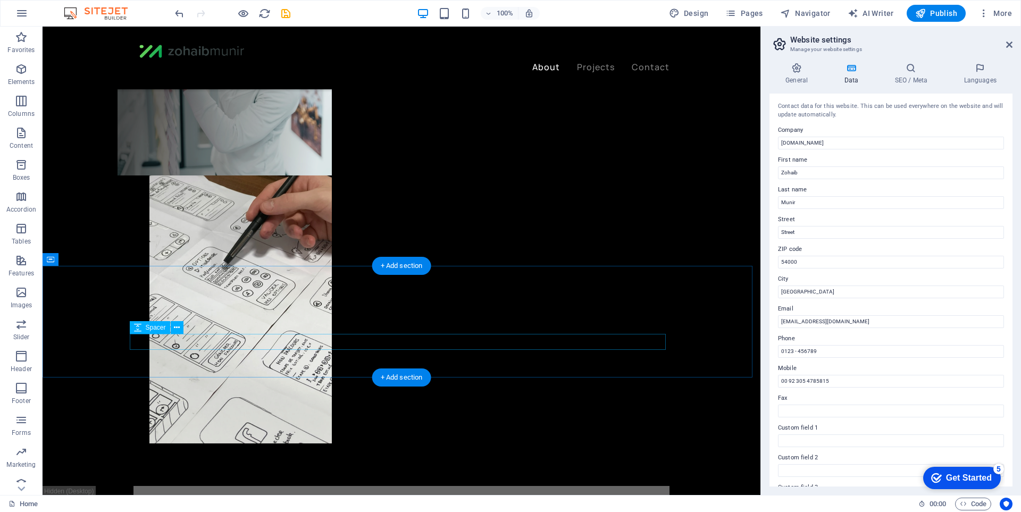
scroll to position [372, 0]
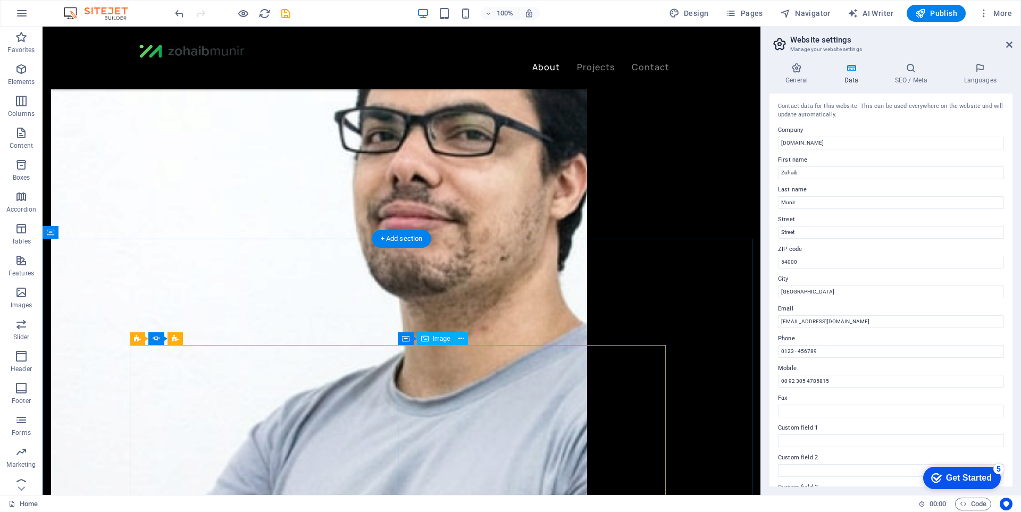
scroll to position [1542, 0]
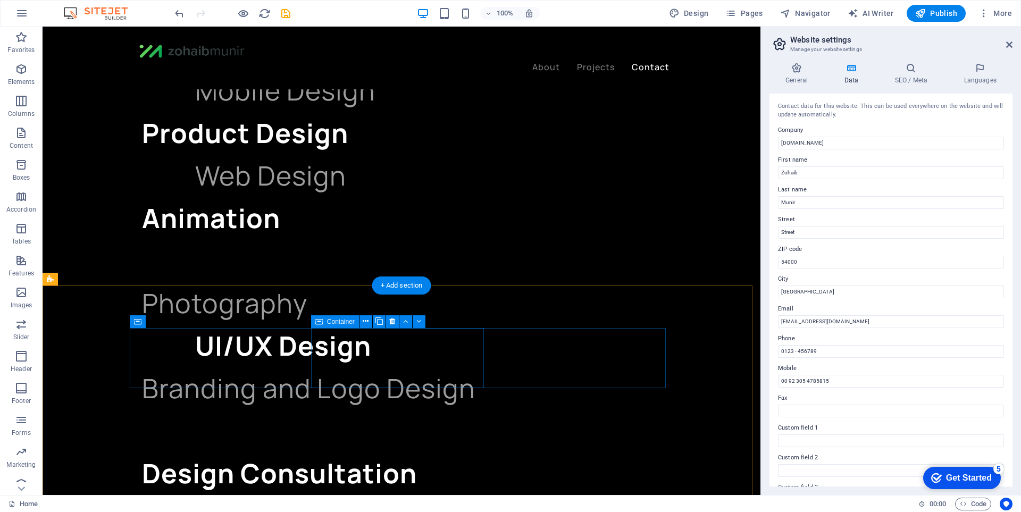
scroll to position [2568, 0]
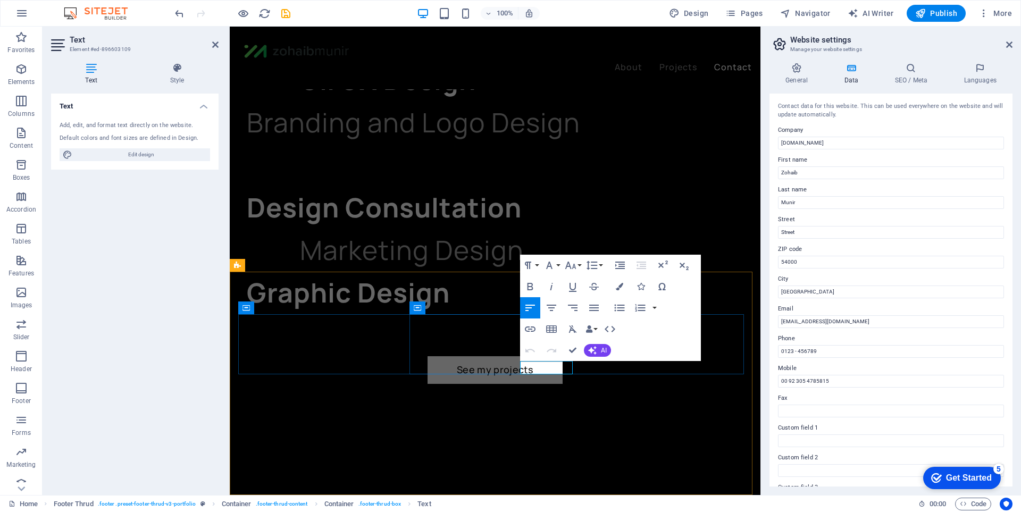
scroll to position [2558, 0]
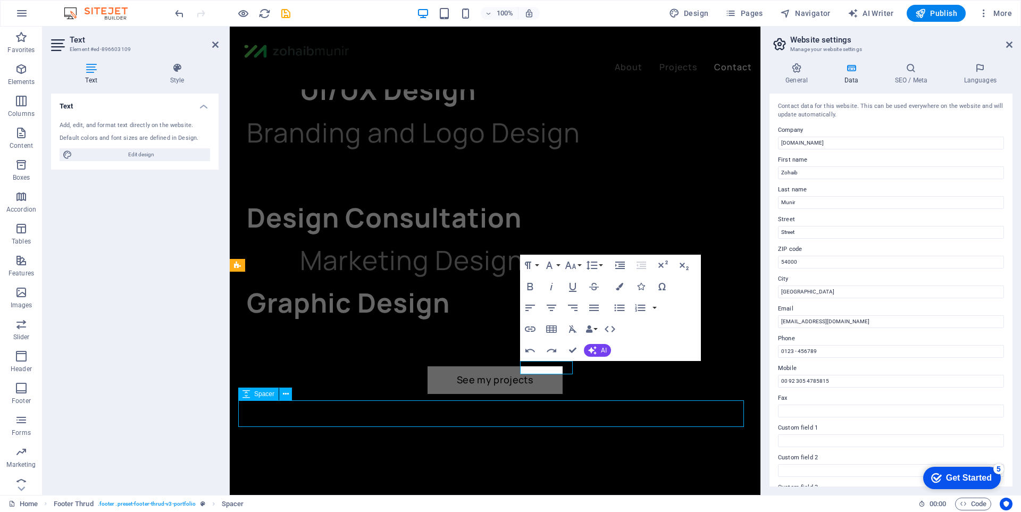
scroll to position [2568, 0]
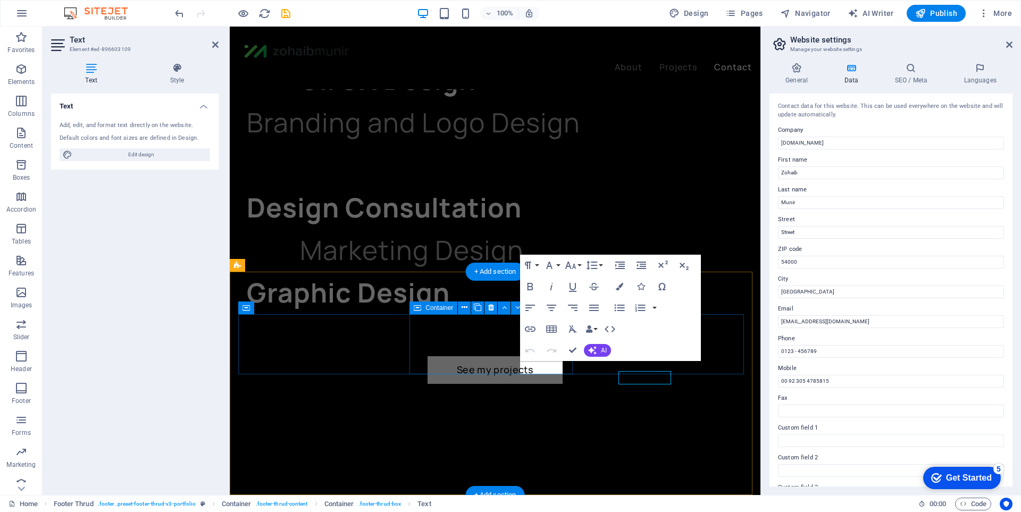
scroll to position [2558, 0]
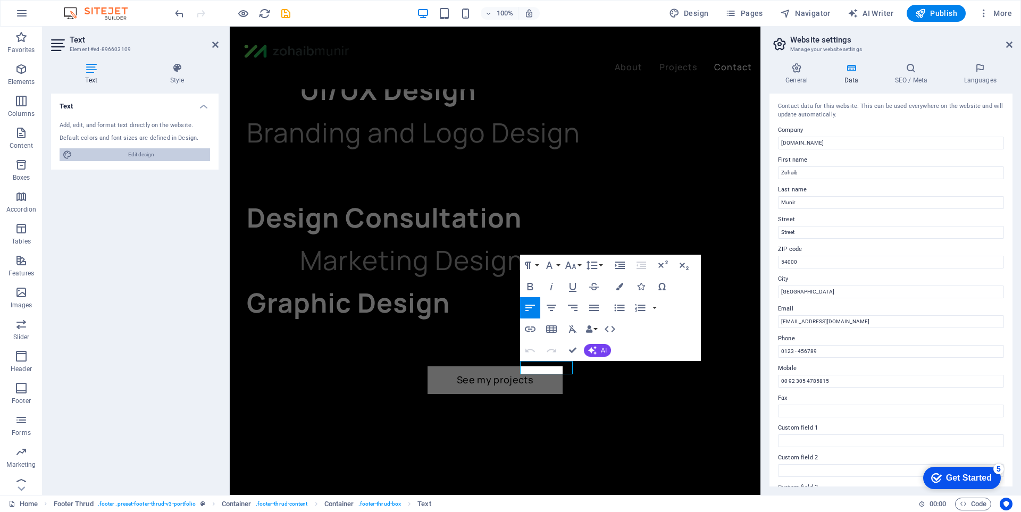
click at [152, 149] on div "Add, edit, and format text directly on the website. Default colors and font siz…" at bounding box center [134, 141] width 167 height 57
click at [152, 149] on span "Edit design" at bounding box center [141, 154] width 131 height 13
select select "px"
select select "400"
select select "px"
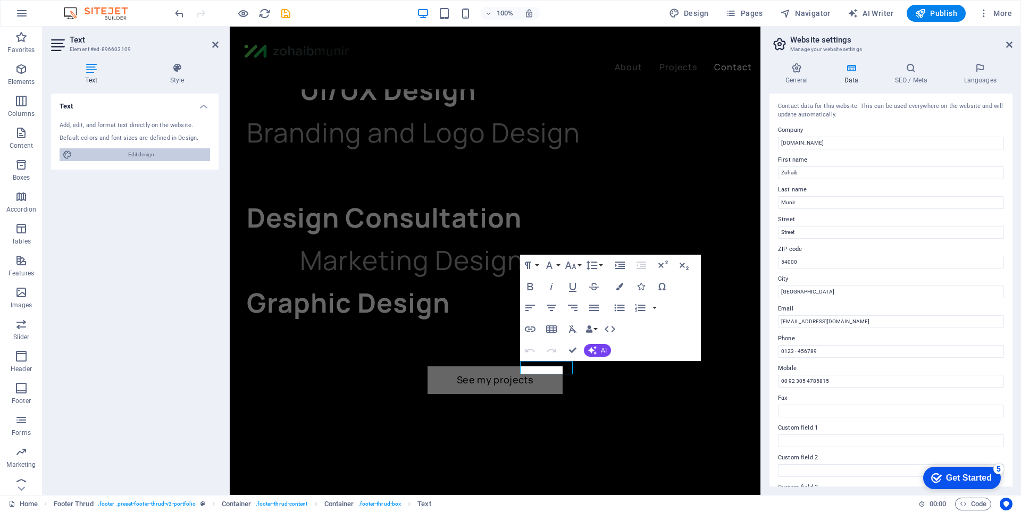
select select "ease-in-out"
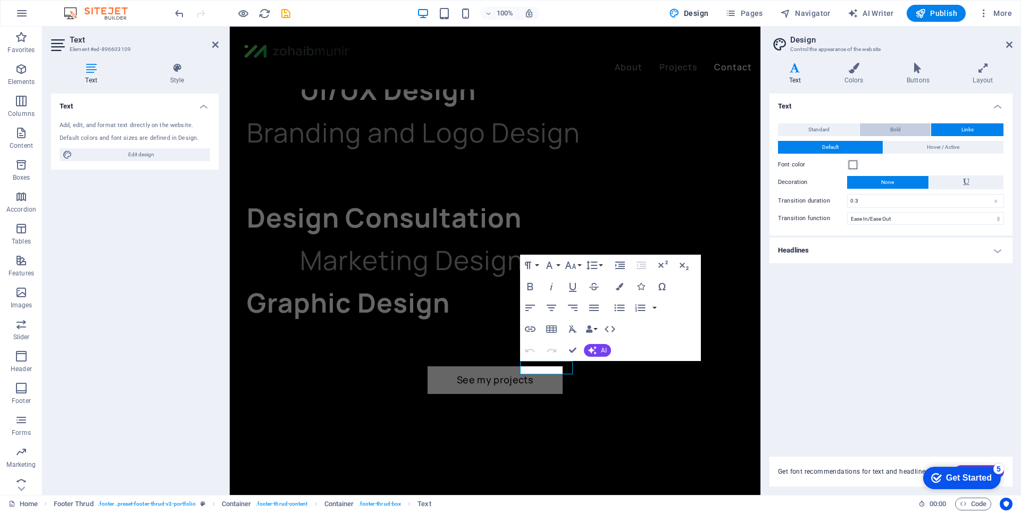
click at [888, 131] on button "Bold" at bounding box center [895, 129] width 71 height 13
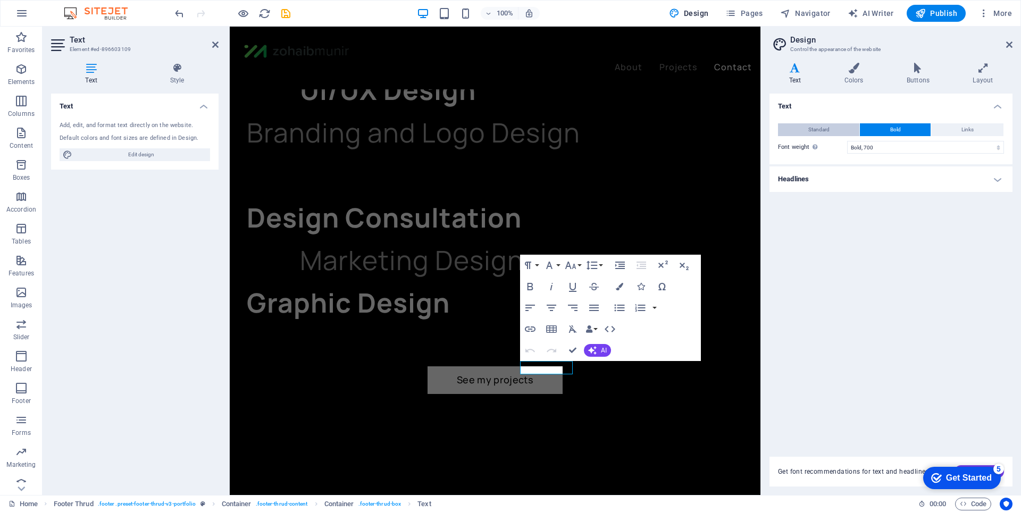
click at [837, 130] on button "Standard" at bounding box center [818, 129] width 81 height 13
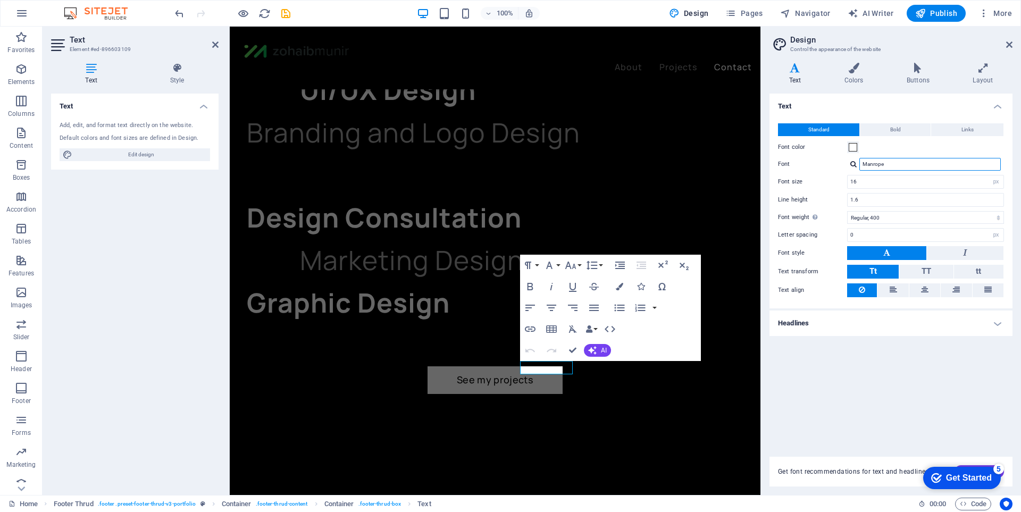
click at [883, 164] on input "Manrope" at bounding box center [929, 164] width 141 height 13
